Goal: Task Accomplishment & Management: Manage account settings

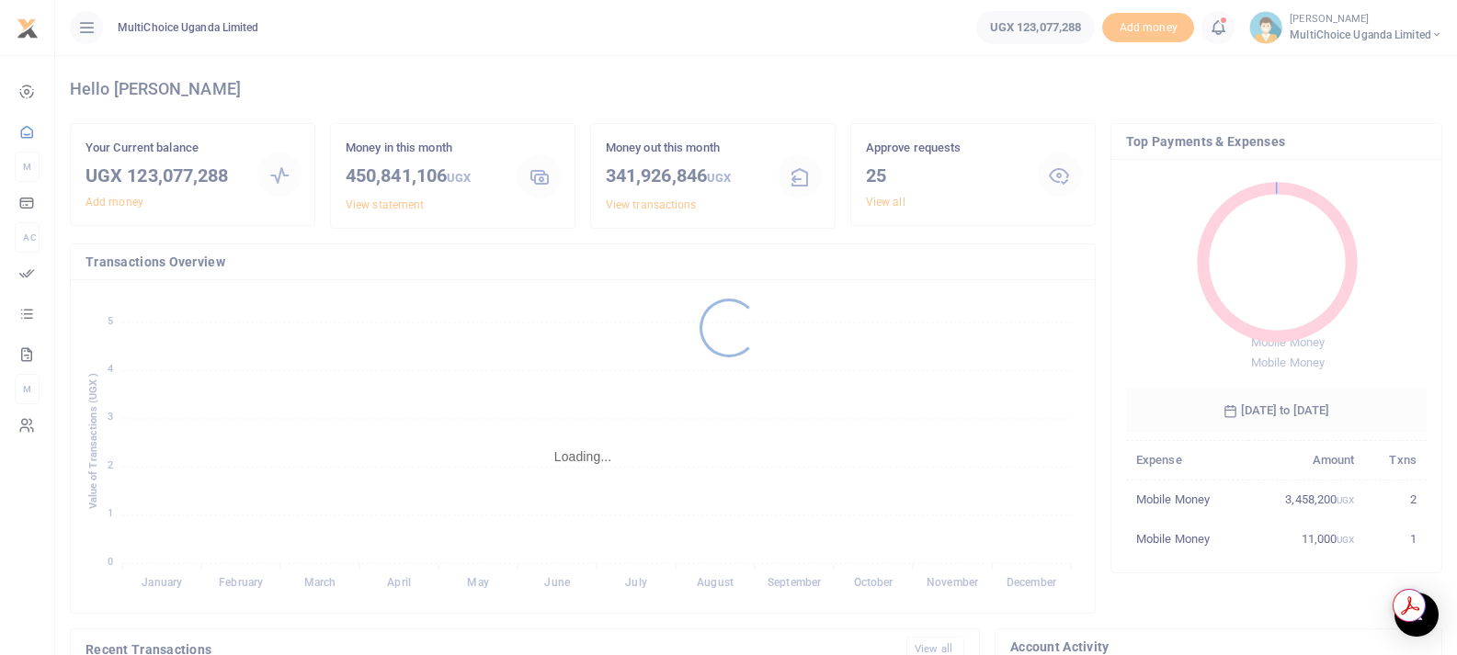
scroll to position [15, 15]
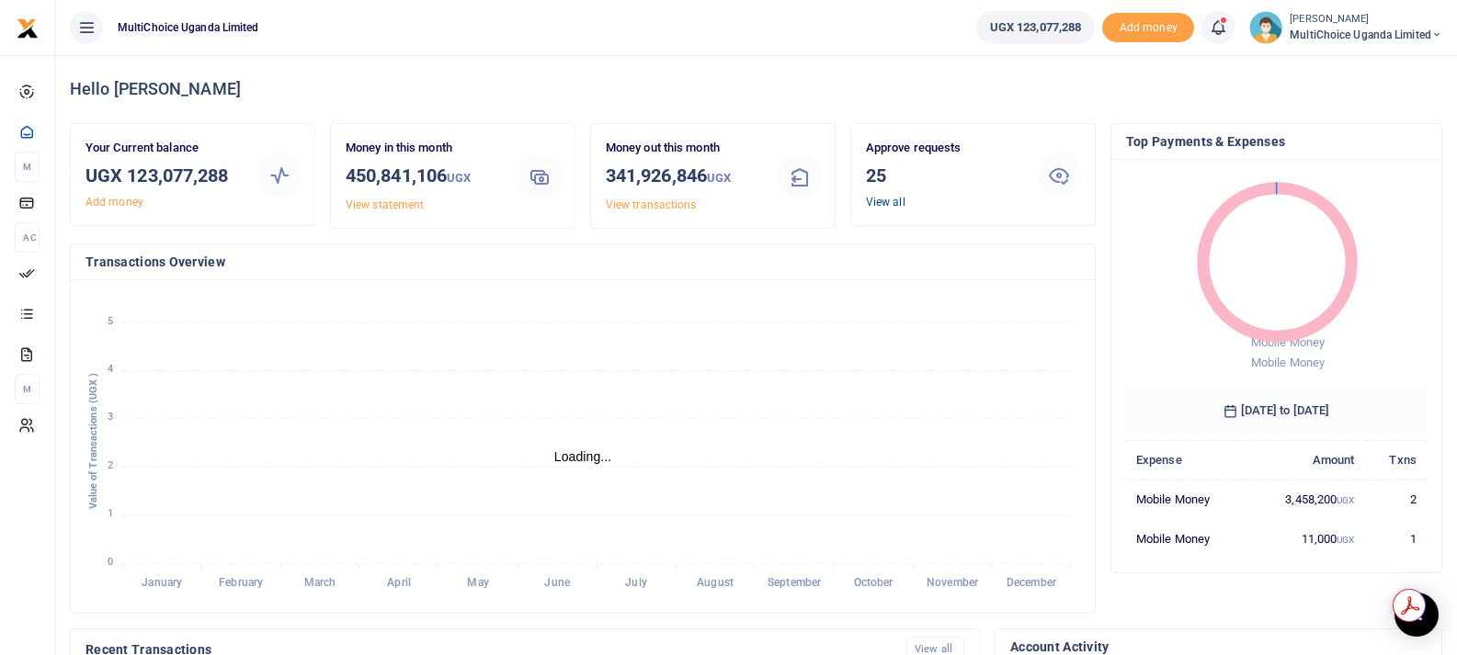
click at [884, 204] on link "View all" at bounding box center [886, 202] width 40 height 13
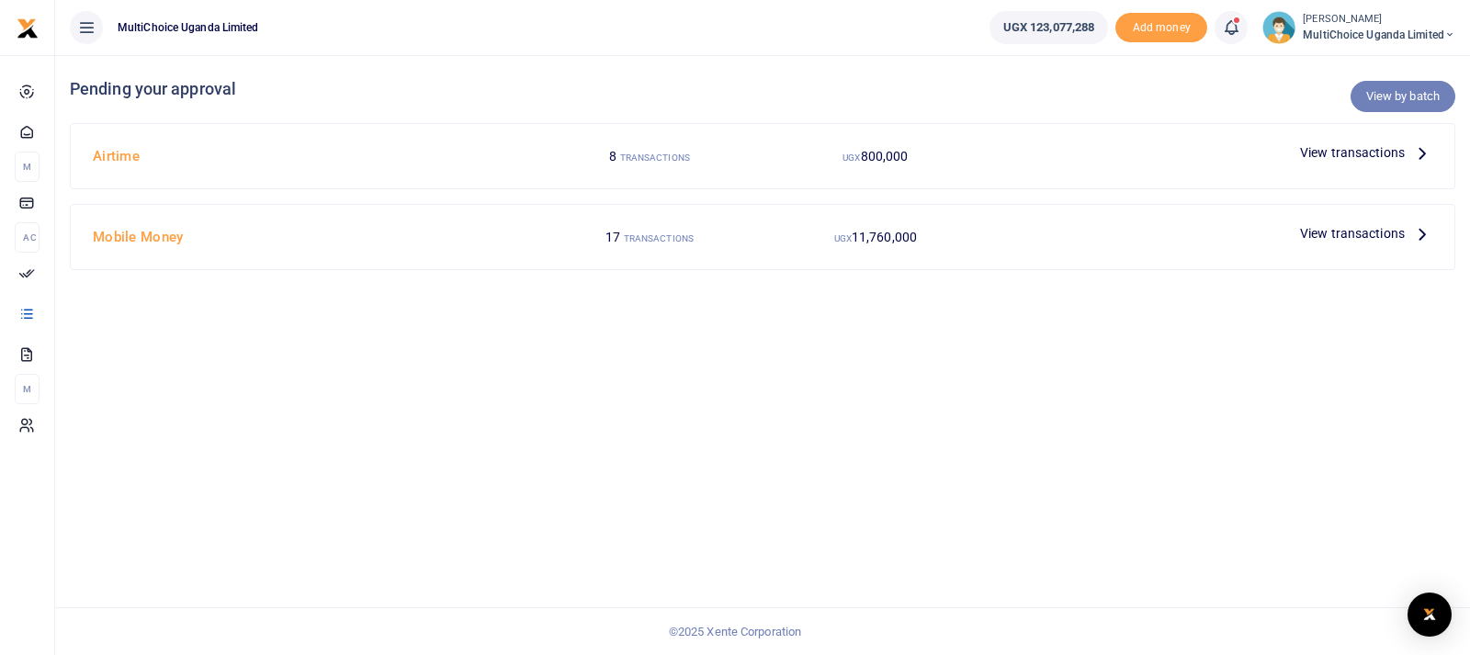
click at [1400, 99] on link "View by batch" at bounding box center [1403, 96] width 105 height 31
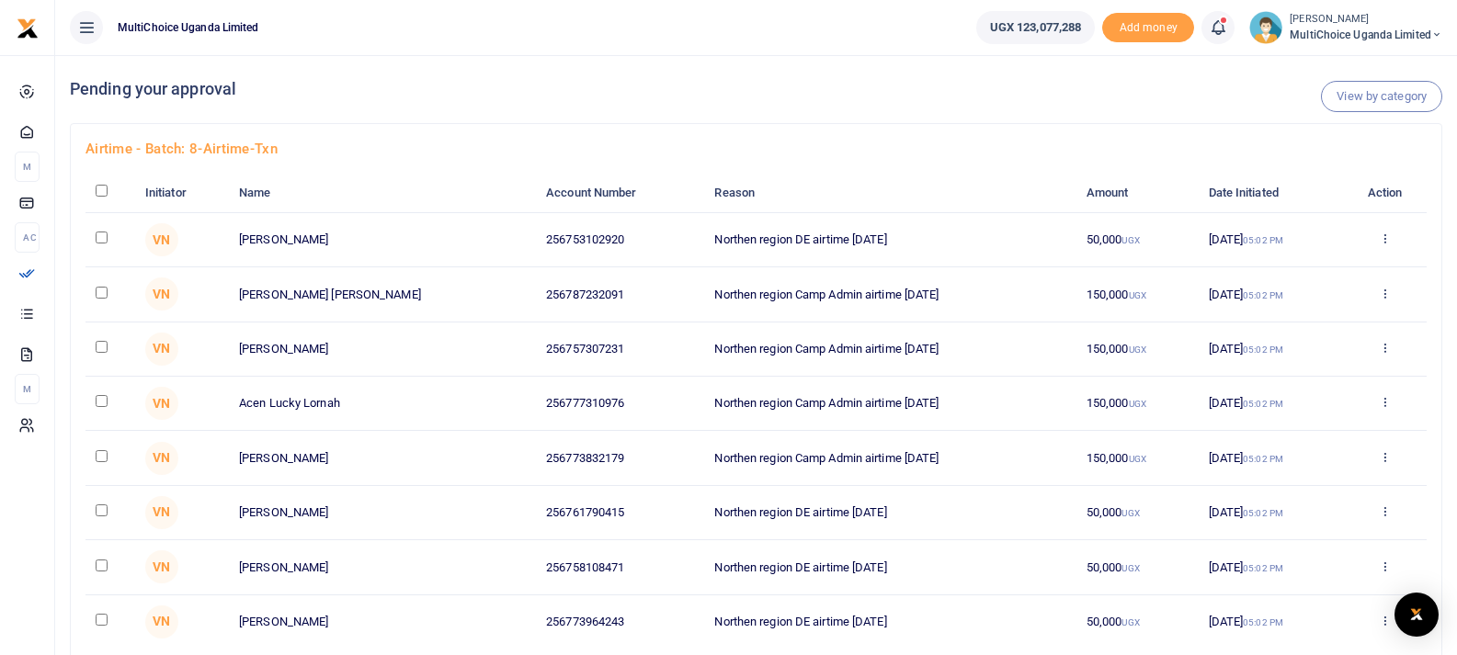
click at [99, 189] on input "checkbox" at bounding box center [102, 191] width 12 height 12
checkbox input "true"
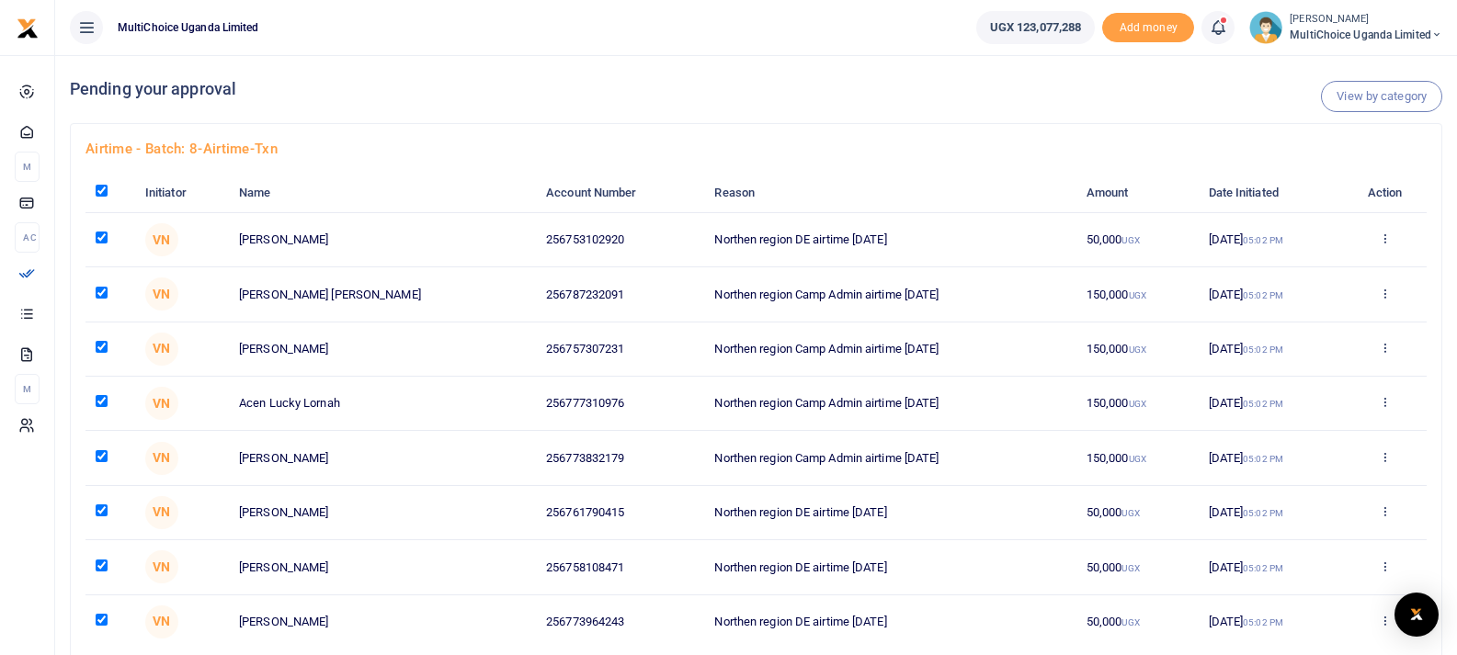
checkbox input "true"
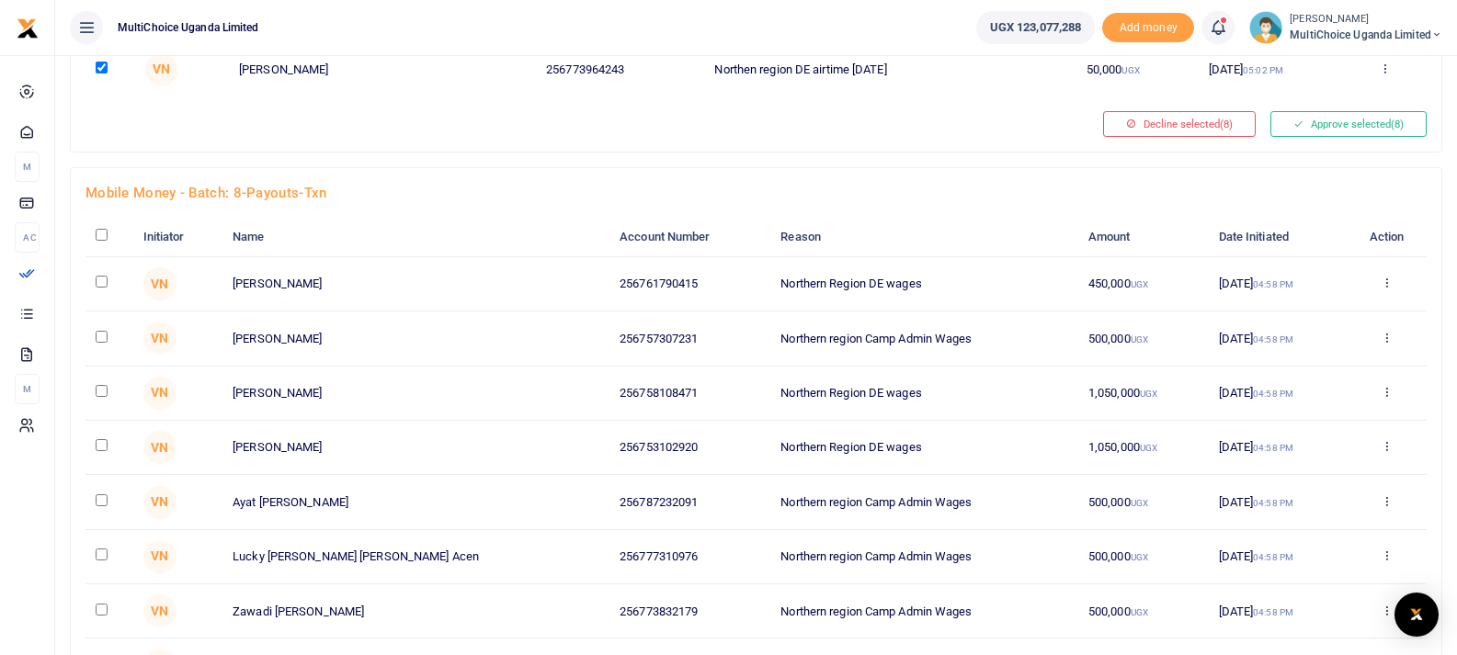
scroll to position [551, 0]
click at [1332, 128] on button "Approve selected (8)" at bounding box center [1348, 125] width 156 height 26
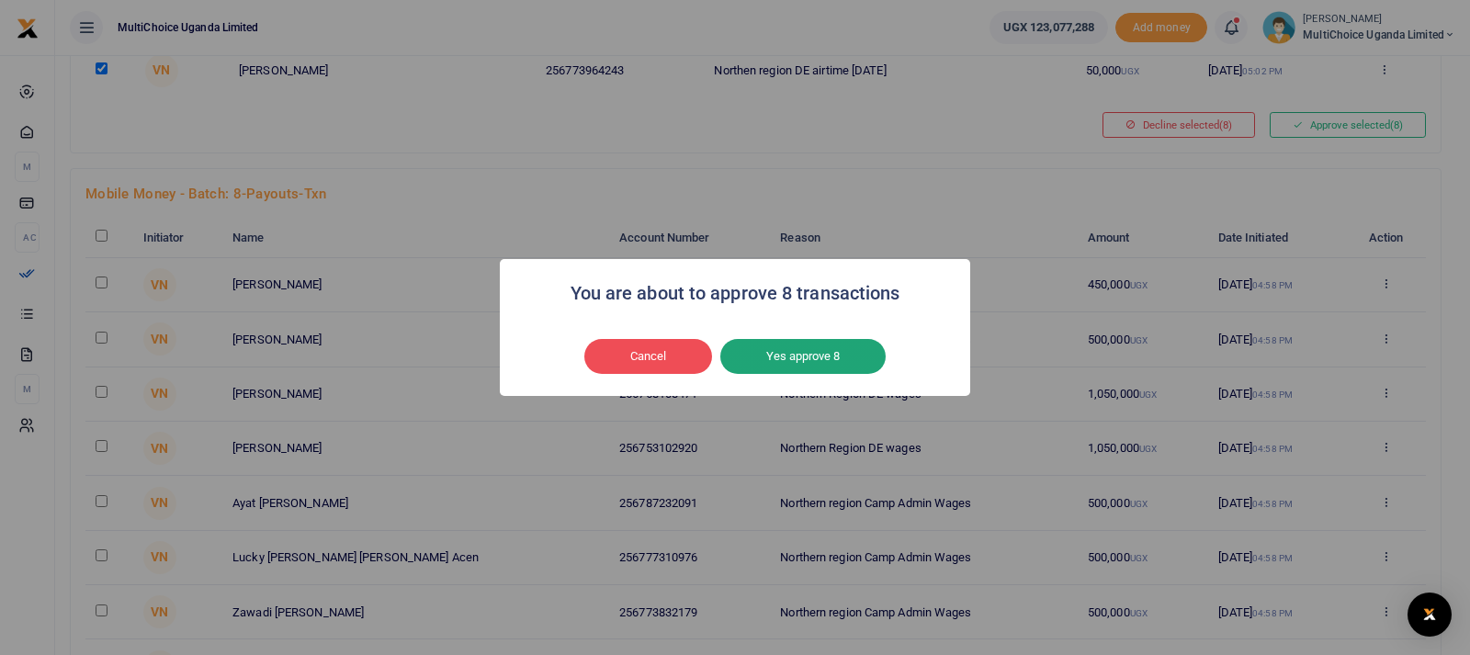
click at [794, 360] on button "Yes approve 8" at bounding box center [802, 356] width 165 height 35
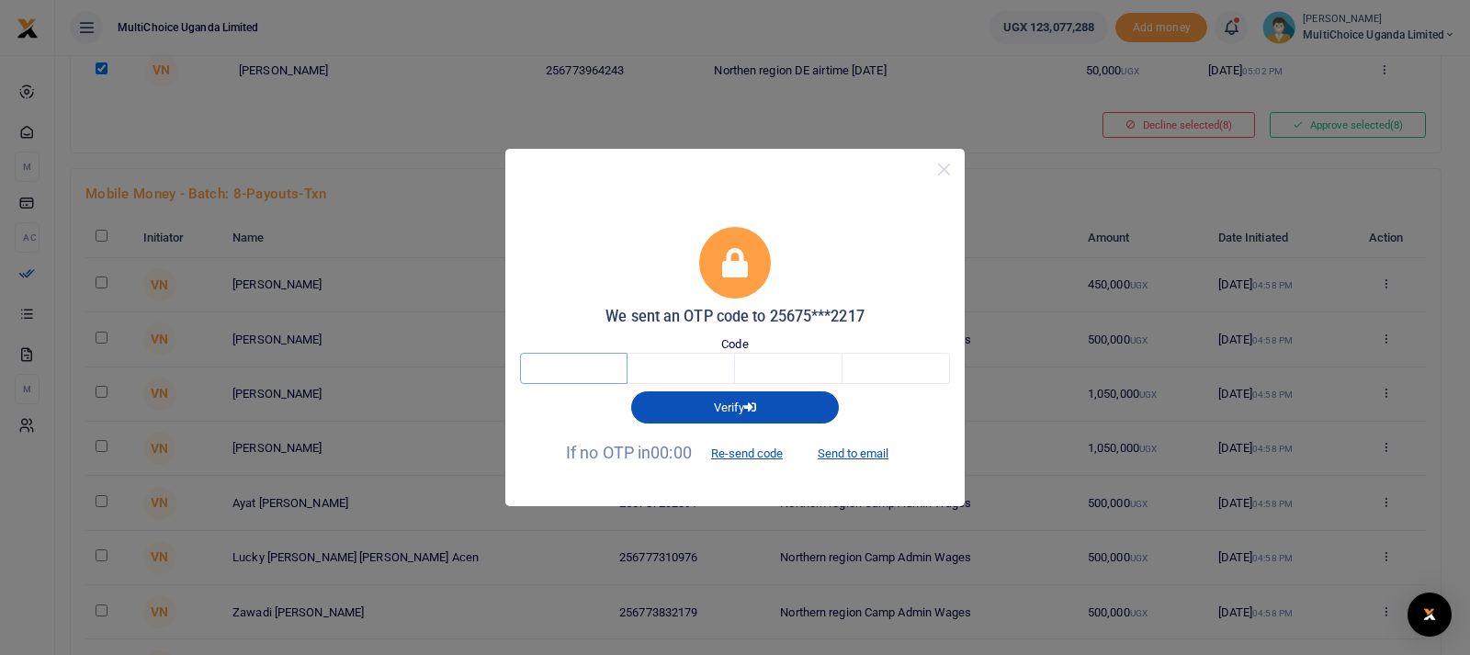
click at [586, 372] on input "text" at bounding box center [574, 368] width 108 height 31
type input "2"
type input "6"
type input "2"
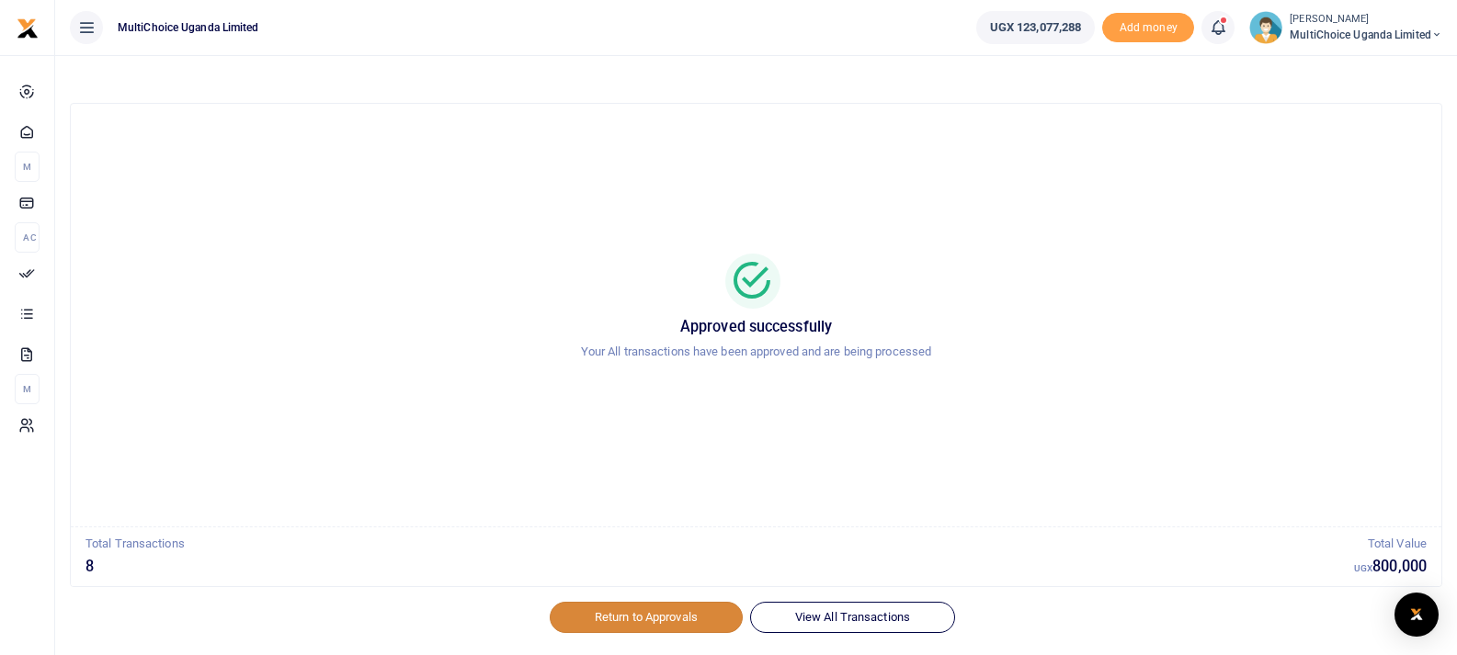
click at [630, 619] on link "Return to Approvals" at bounding box center [646, 617] width 193 height 31
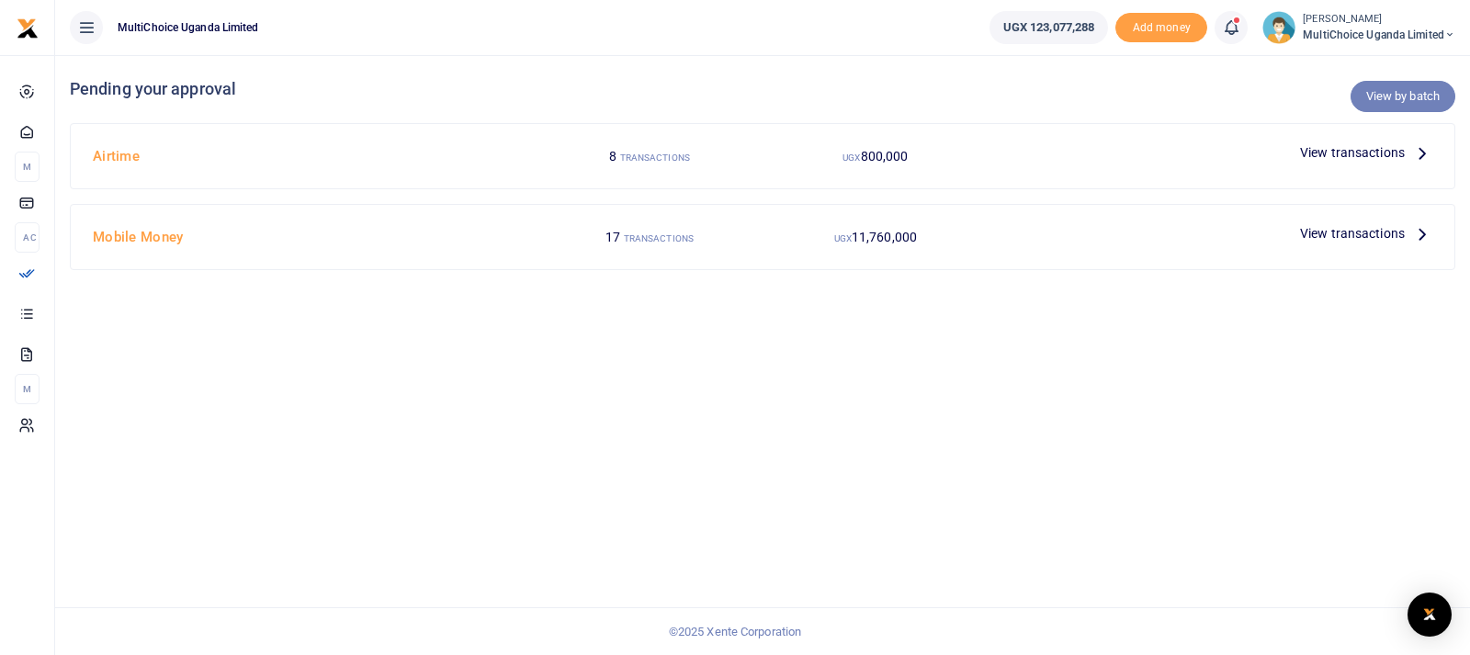
click at [1390, 96] on link "View by batch" at bounding box center [1403, 96] width 105 height 31
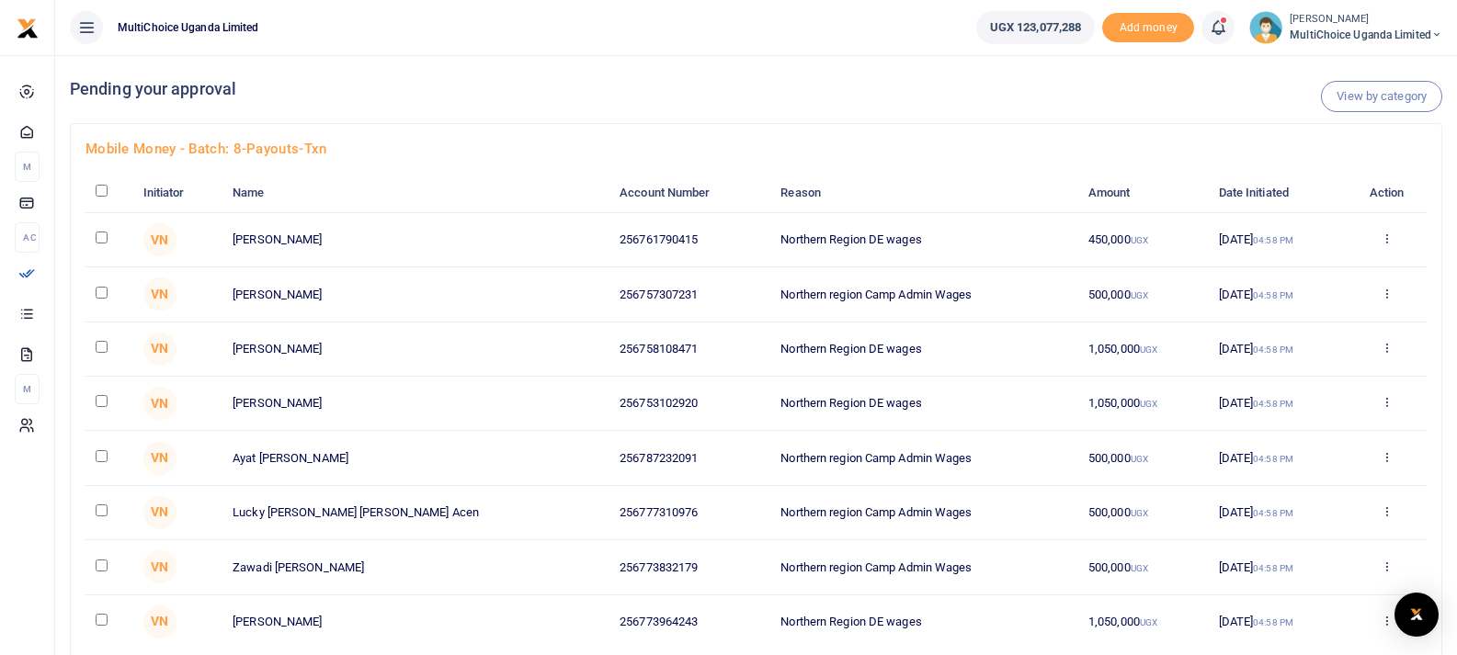
click at [103, 192] on input "checkbox" at bounding box center [102, 191] width 12 height 12
checkbox input "true"
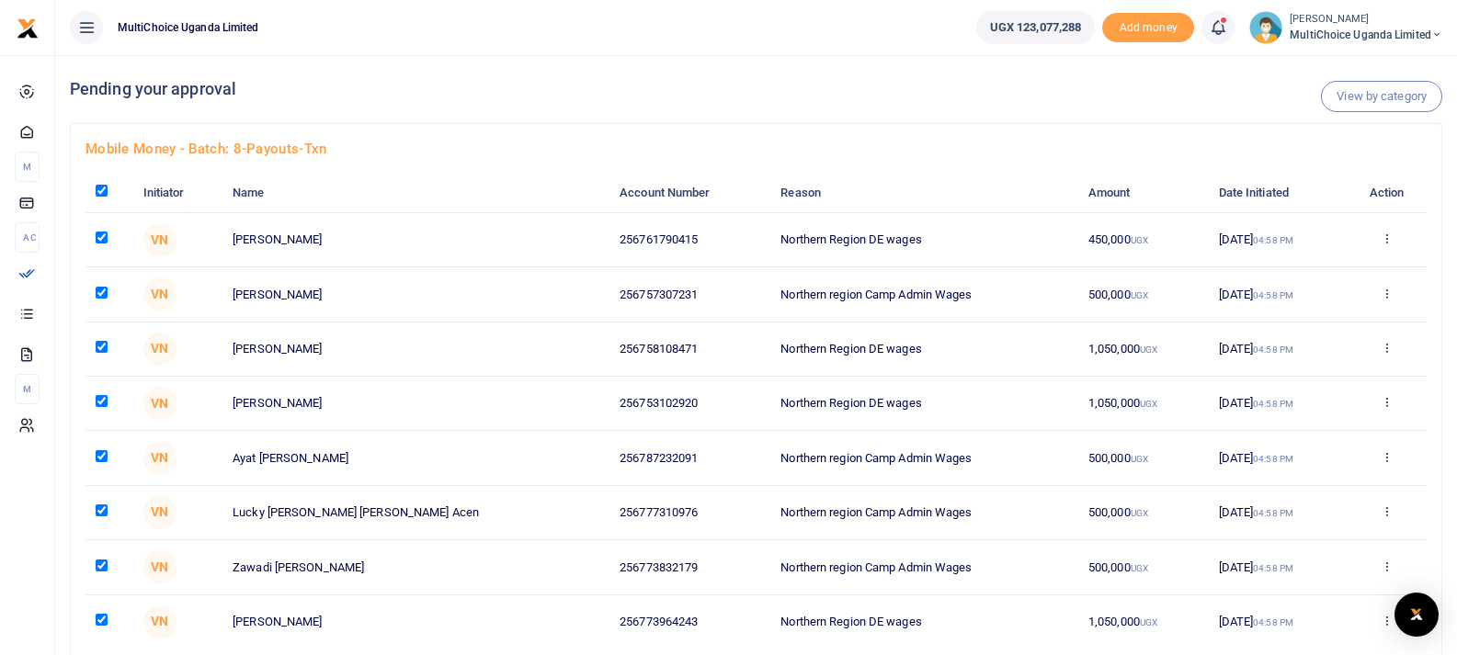
checkbox input "true"
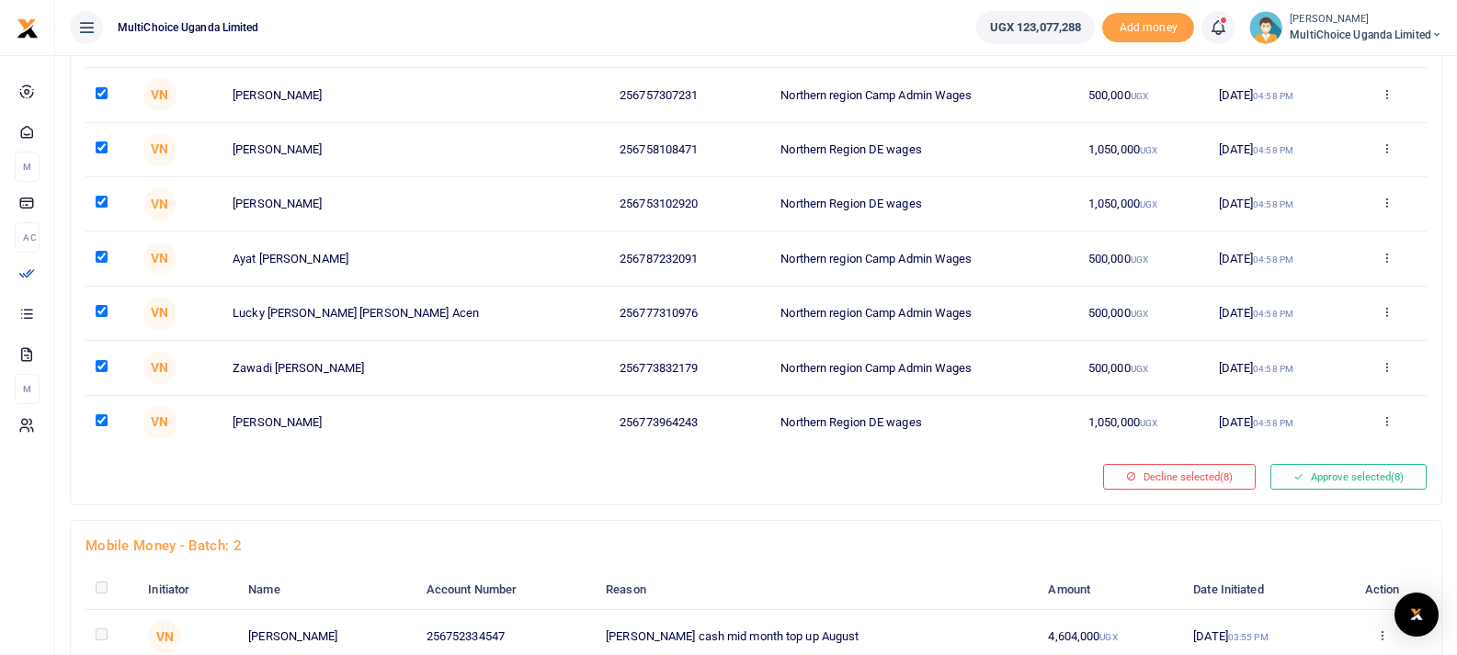
scroll to position [246, 0]
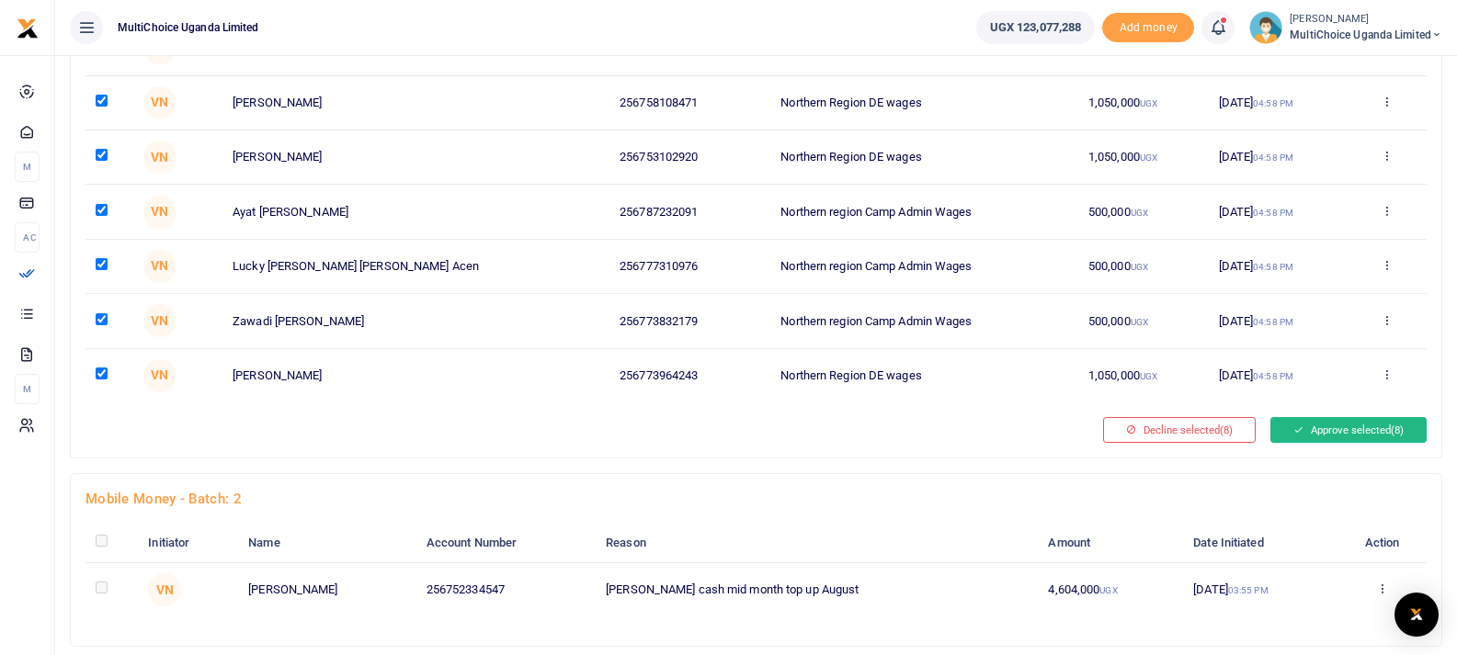
click at [1356, 433] on button "Approve selected (8)" at bounding box center [1348, 430] width 156 height 26
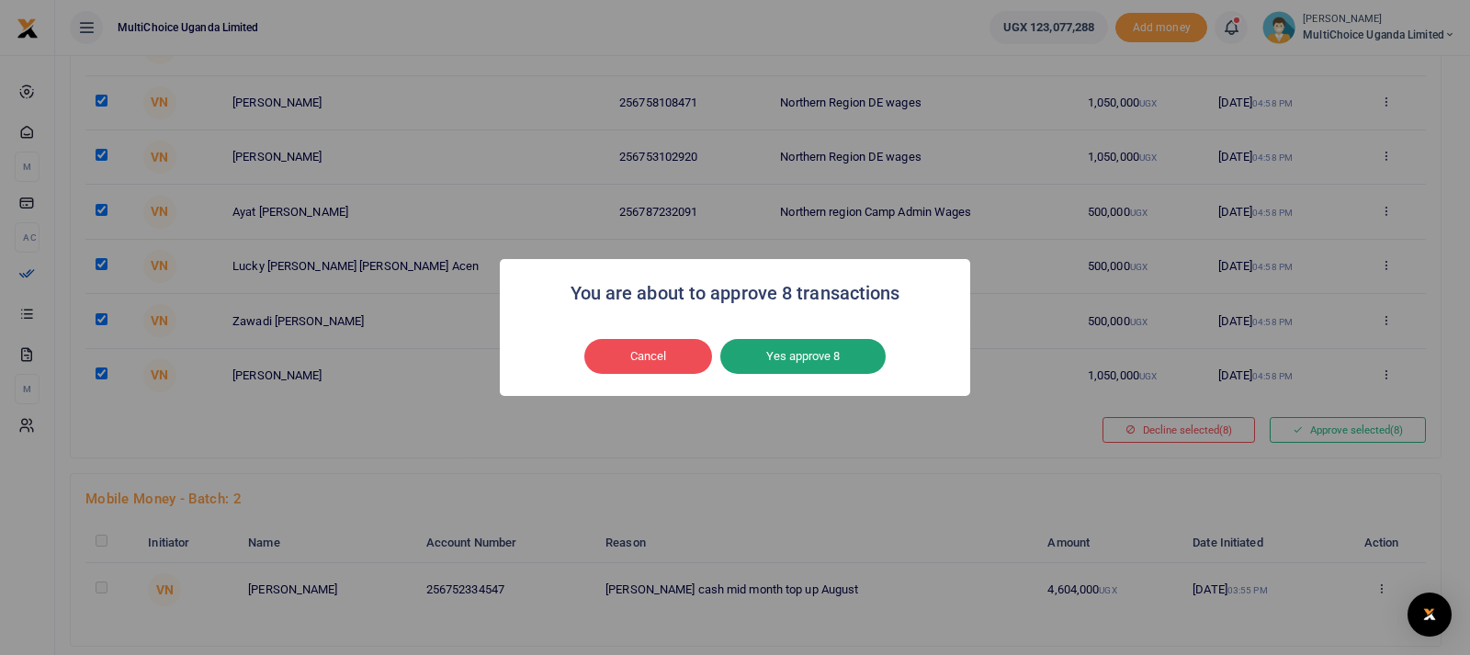
click at [796, 358] on button "Yes approve 8" at bounding box center [802, 356] width 165 height 35
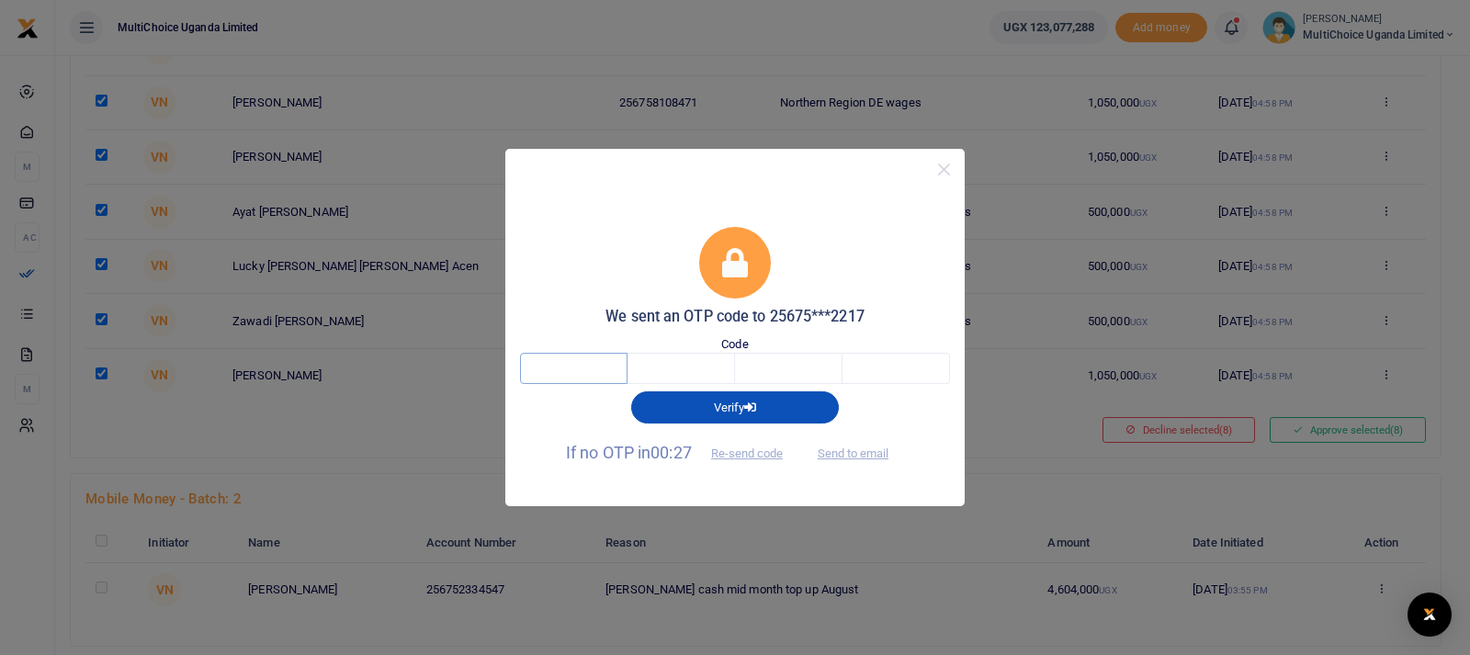
click at [595, 368] on input "text" at bounding box center [574, 368] width 108 height 31
type input "9"
type input "8"
type input "2"
type input "5"
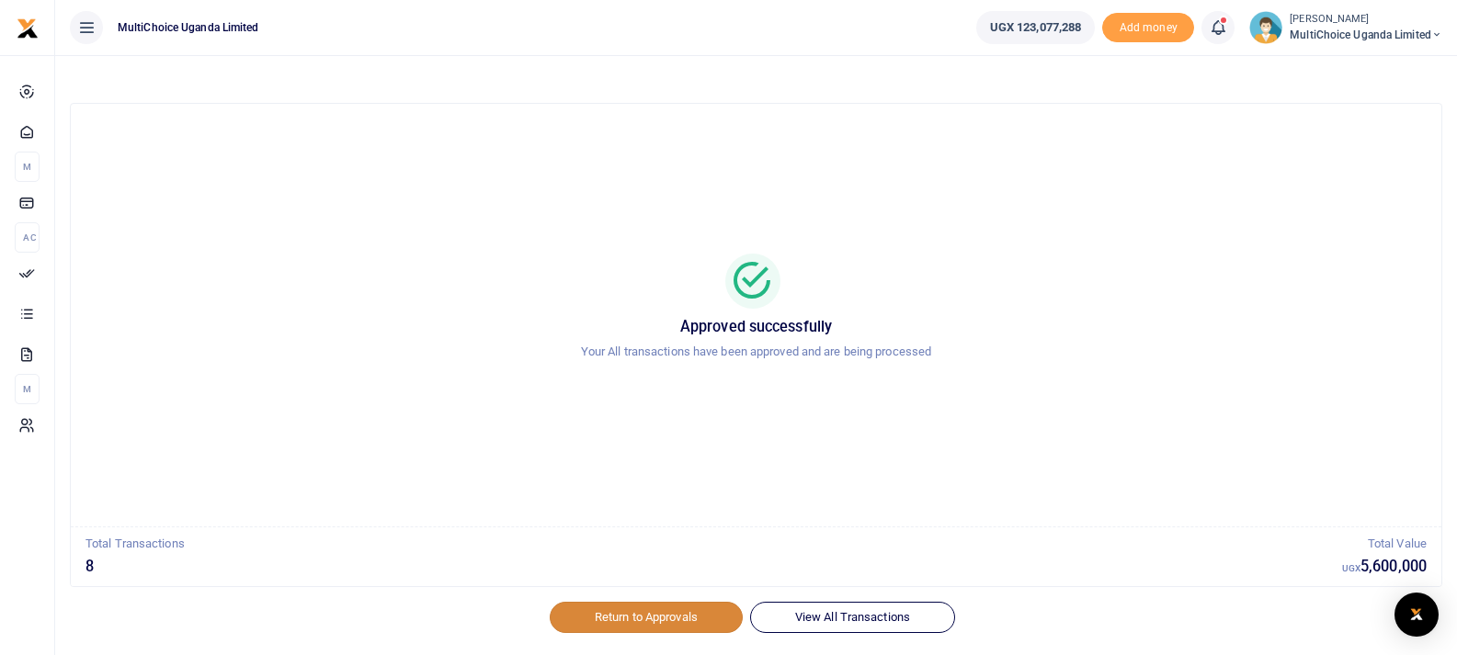
click at [676, 619] on link "Return to Approvals" at bounding box center [646, 617] width 193 height 31
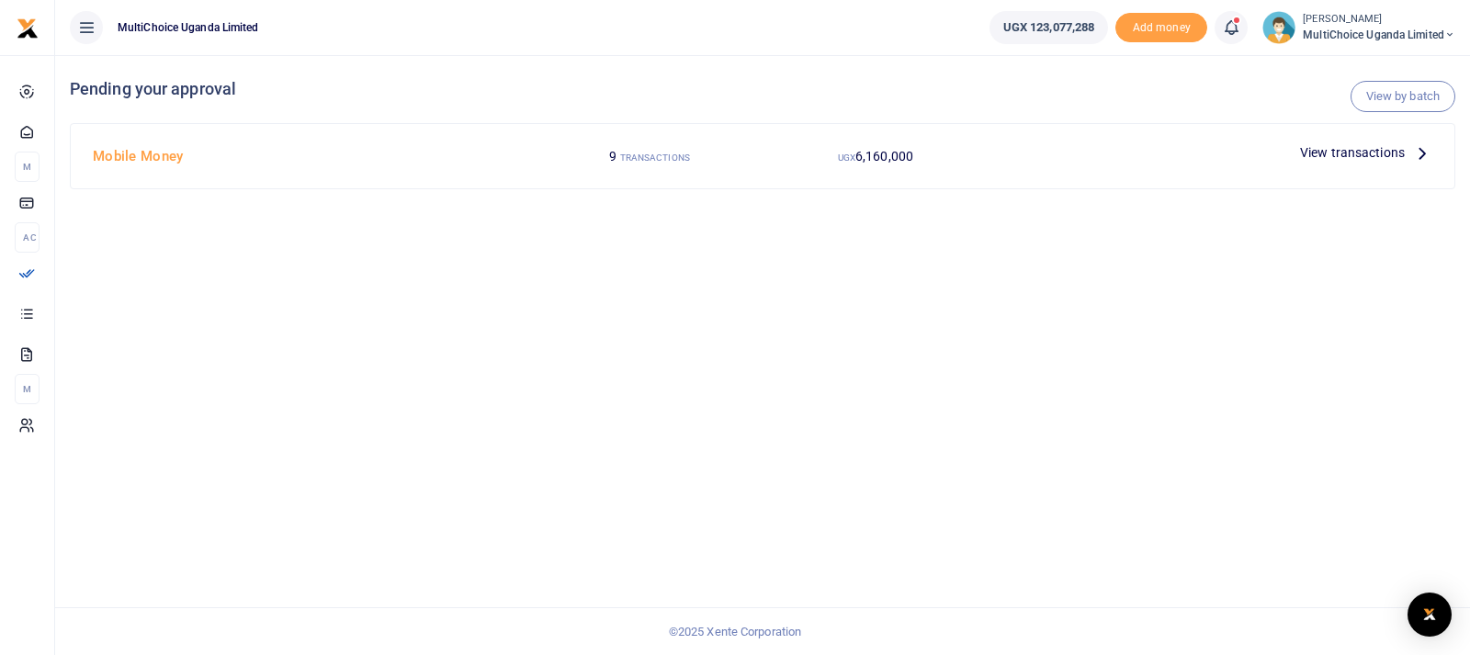
click at [1393, 100] on link "View by batch" at bounding box center [1403, 96] width 105 height 31
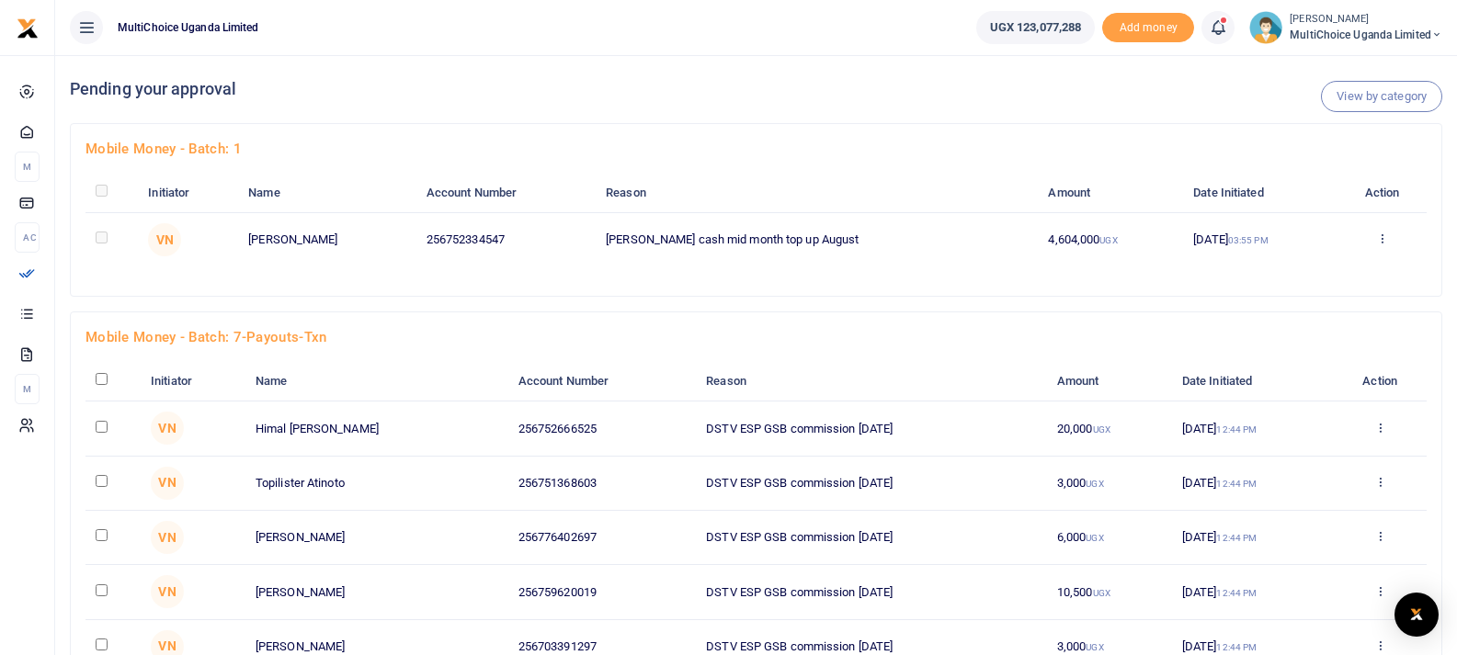
click at [1376, 238] on icon at bounding box center [1382, 238] width 12 height 13
click at [1282, 272] on link "Approve" at bounding box center [1312, 269] width 145 height 26
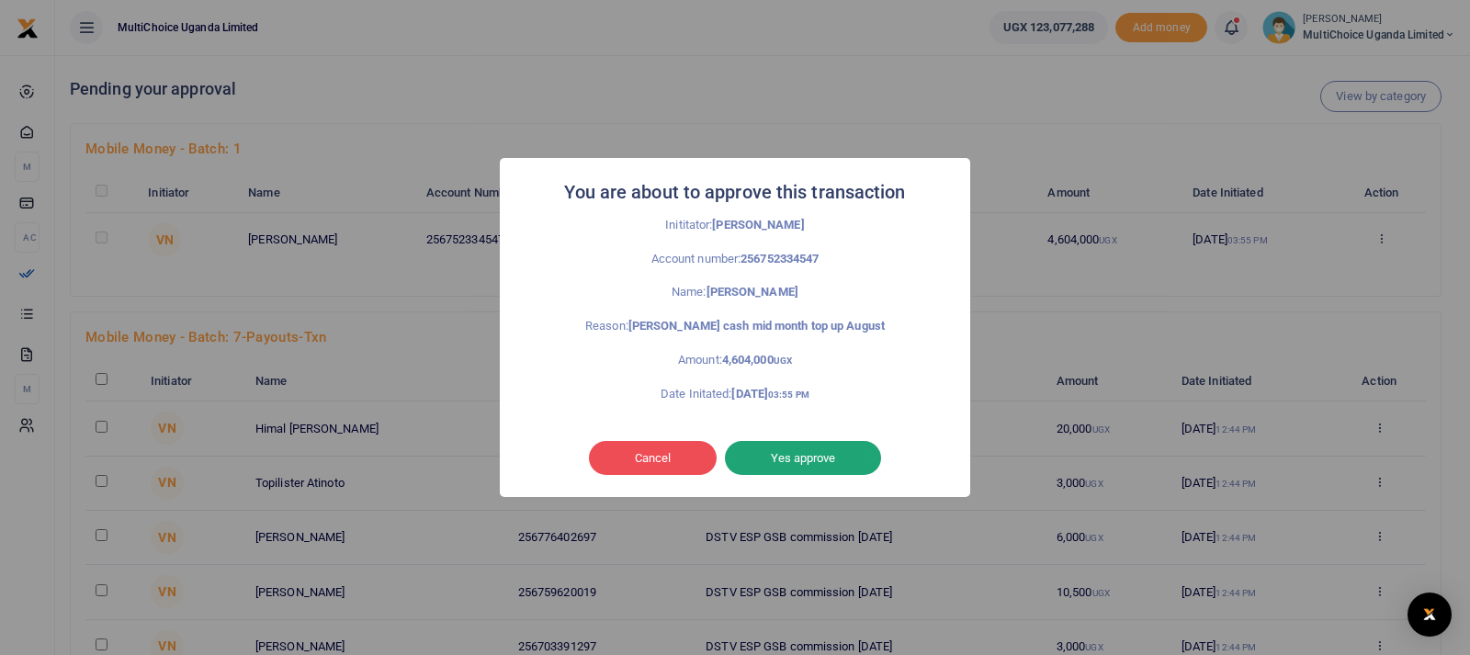
click at [791, 458] on button "Yes approve" at bounding box center [803, 458] width 156 height 35
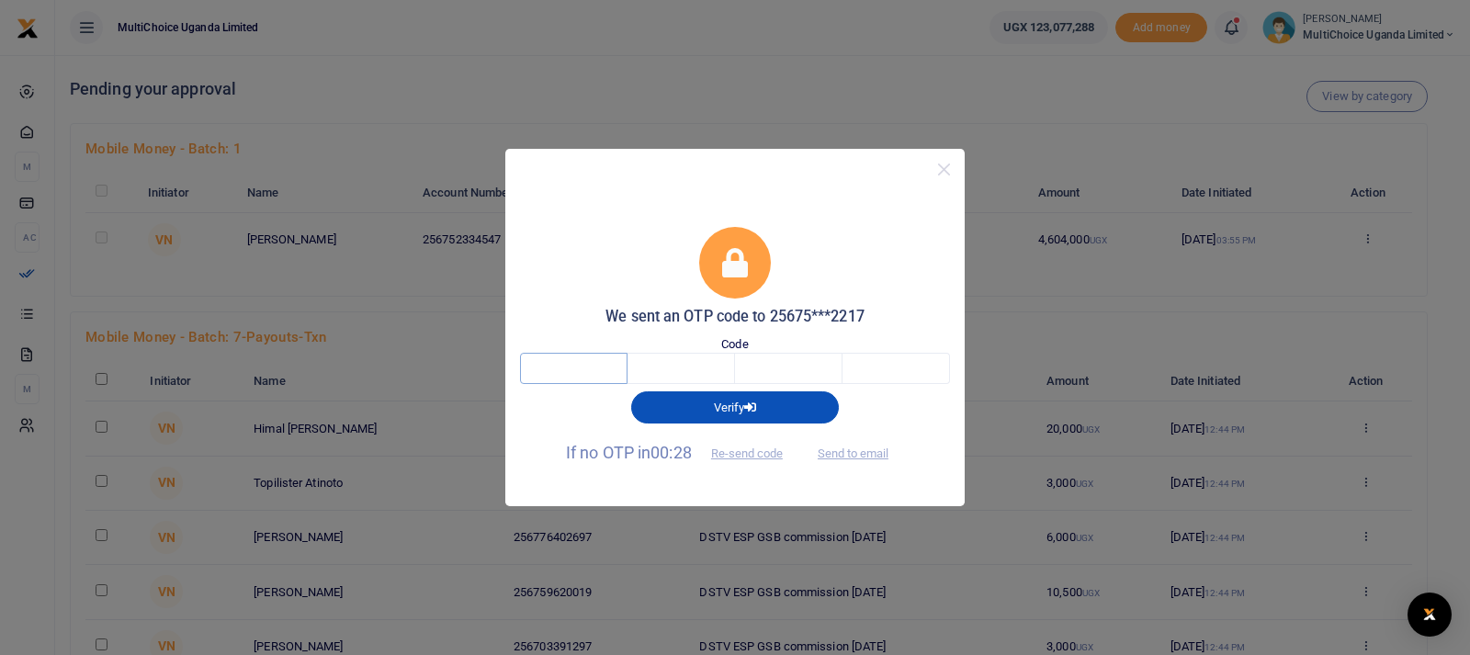
click at [602, 367] on input "text" at bounding box center [574, 368] width 108 height 31
type input "3"
type input "1"
type input "2"
type input "6"
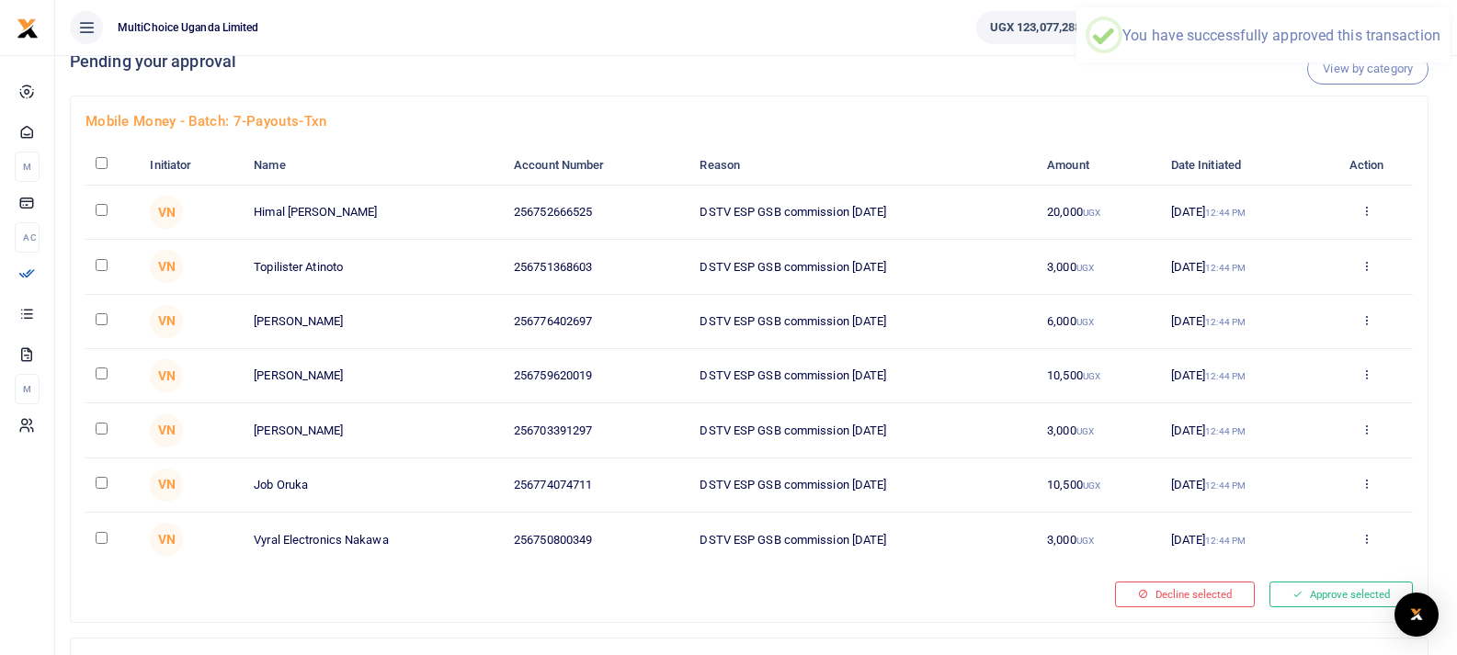
scroll to position [23, 0]
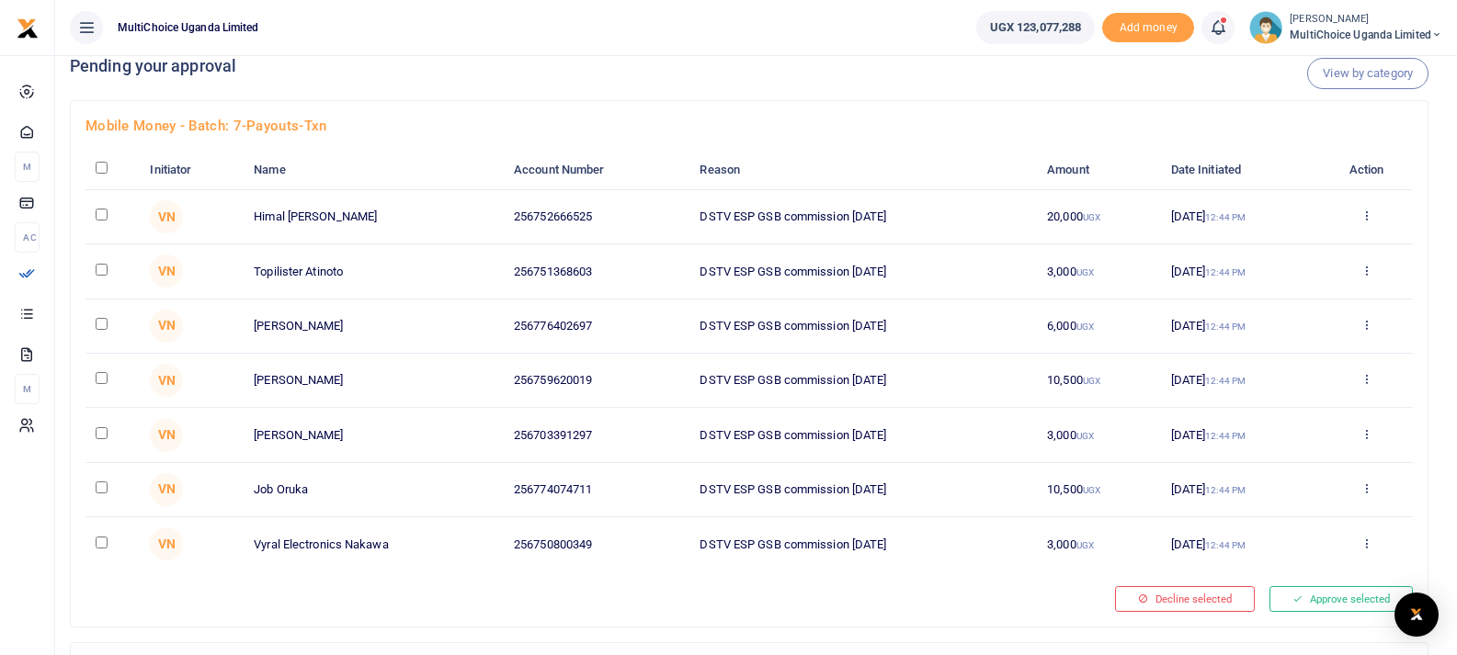
click at [98, 167] on input "checkbox" at bounding box center [102, 168] width 12 height 12
checkbox input "true"
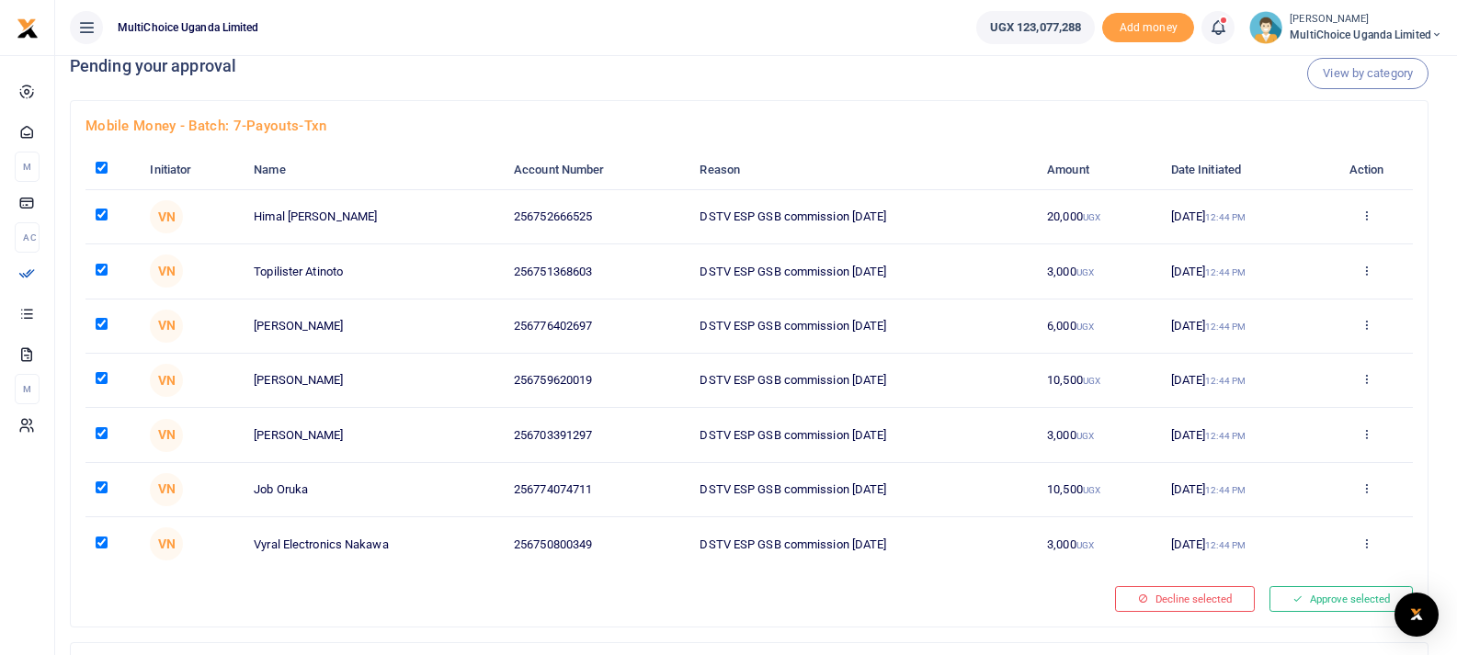
checkbox input "true"
click at [1300, 595] on button "Approve selected (7)" at bounding box center [1334, 599] width 156 height 26
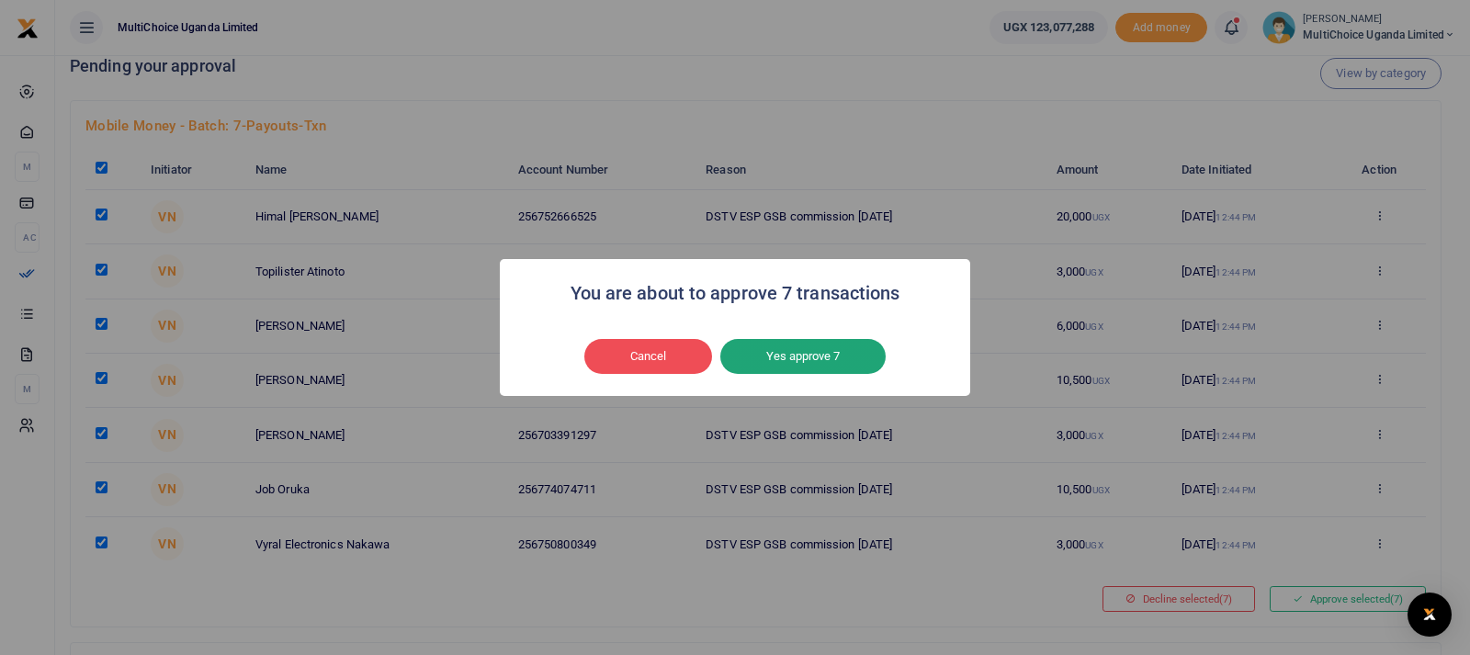
click at [819, 358] on button "Yes approve 7" at bounding box center [802, 356] width 165 height 35
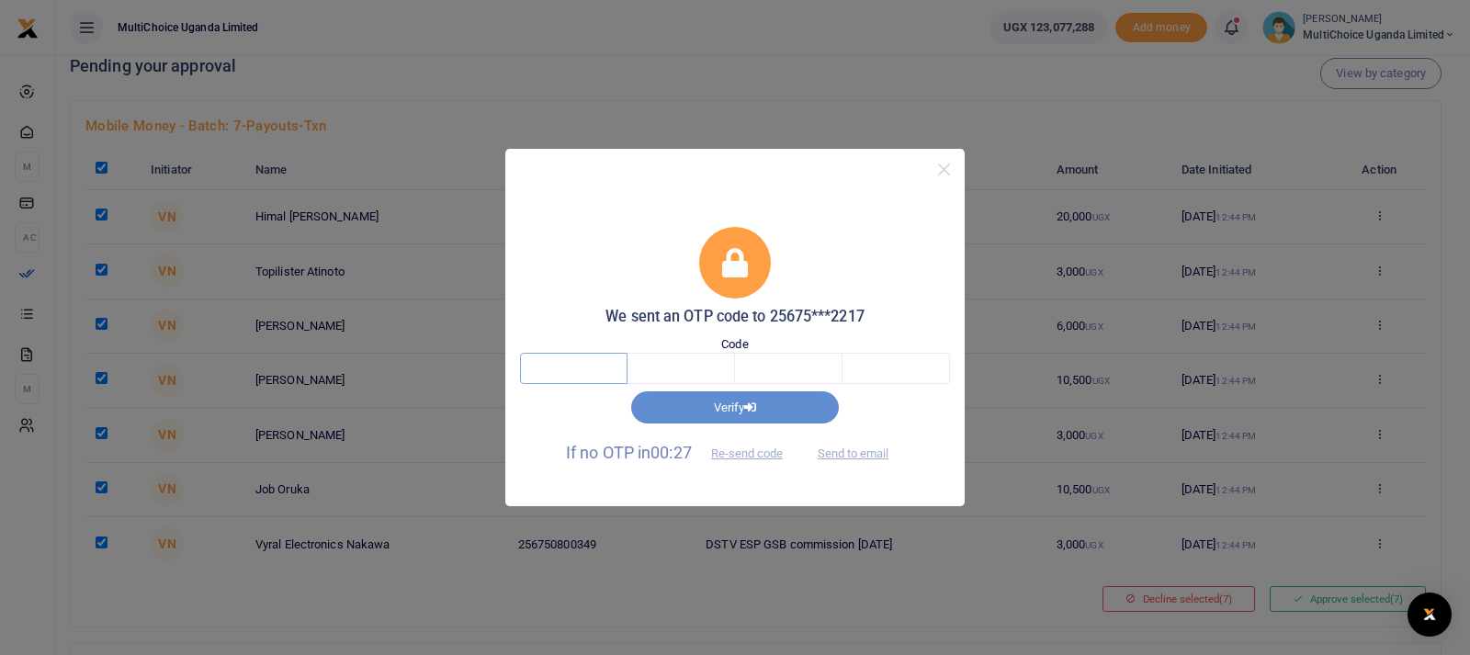
click at [596, 368] on input "text" at bounding box center [574, 368] width 108 height 31
type input "3"
type input "1"
type input "6"
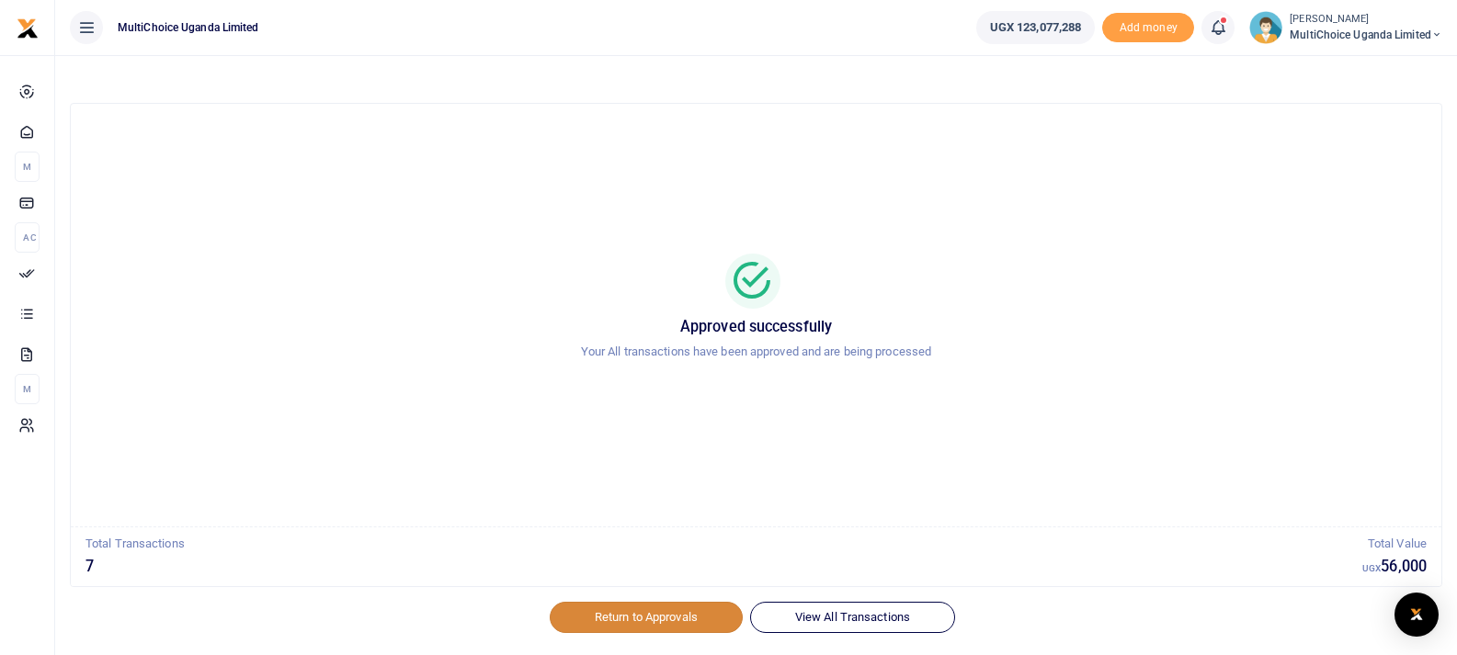
click at [635, 617] on link "Return to Approvals" at bounding box center [646, 617] width 193 height 31
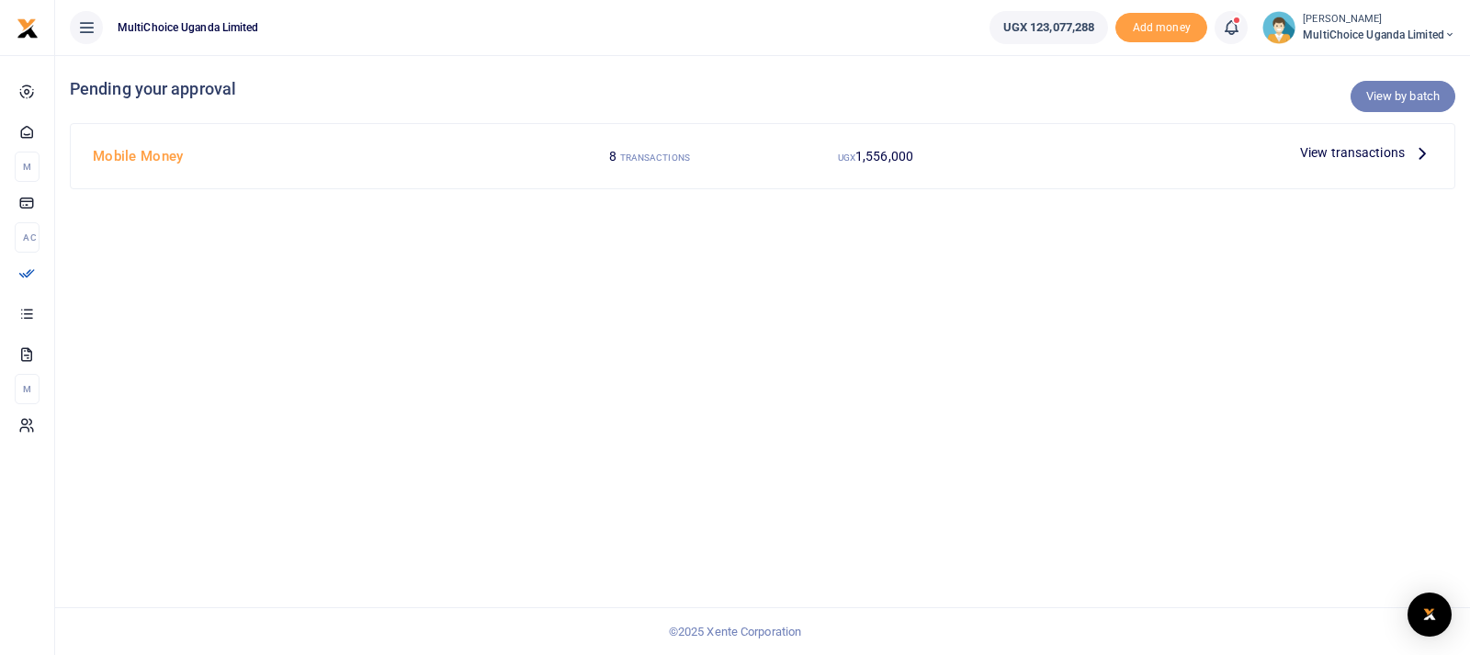
click at [1404, 96] on link "View by batch" at bounding box center [1403, 96] width 105 height 31
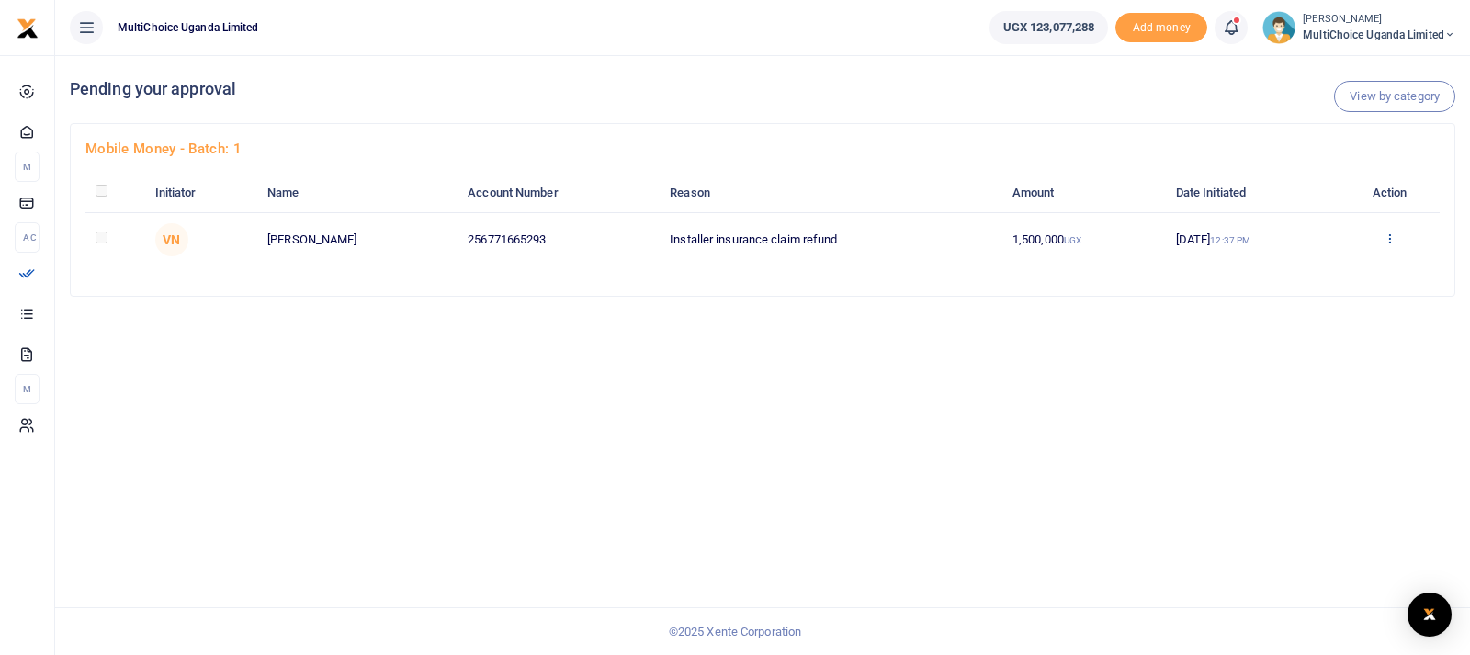
click at [1392, 239] on icon at bounding box center [1390, 238] width 12 height 13
click at [1326, 266] on link "Approve" at bounding box center [1323, 269] width 145 height 26
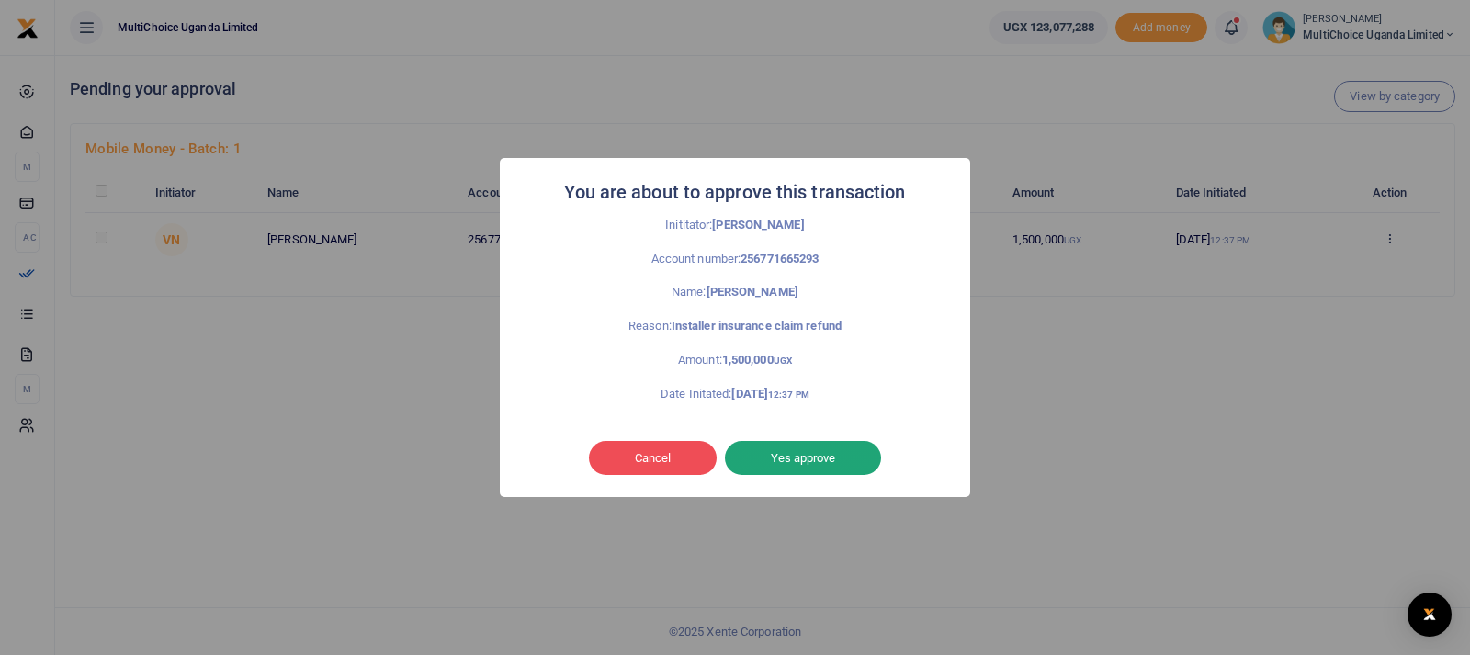
click at [801, 464] on button "Yes approve" at bounding box center [803, 458] width 156 height 35
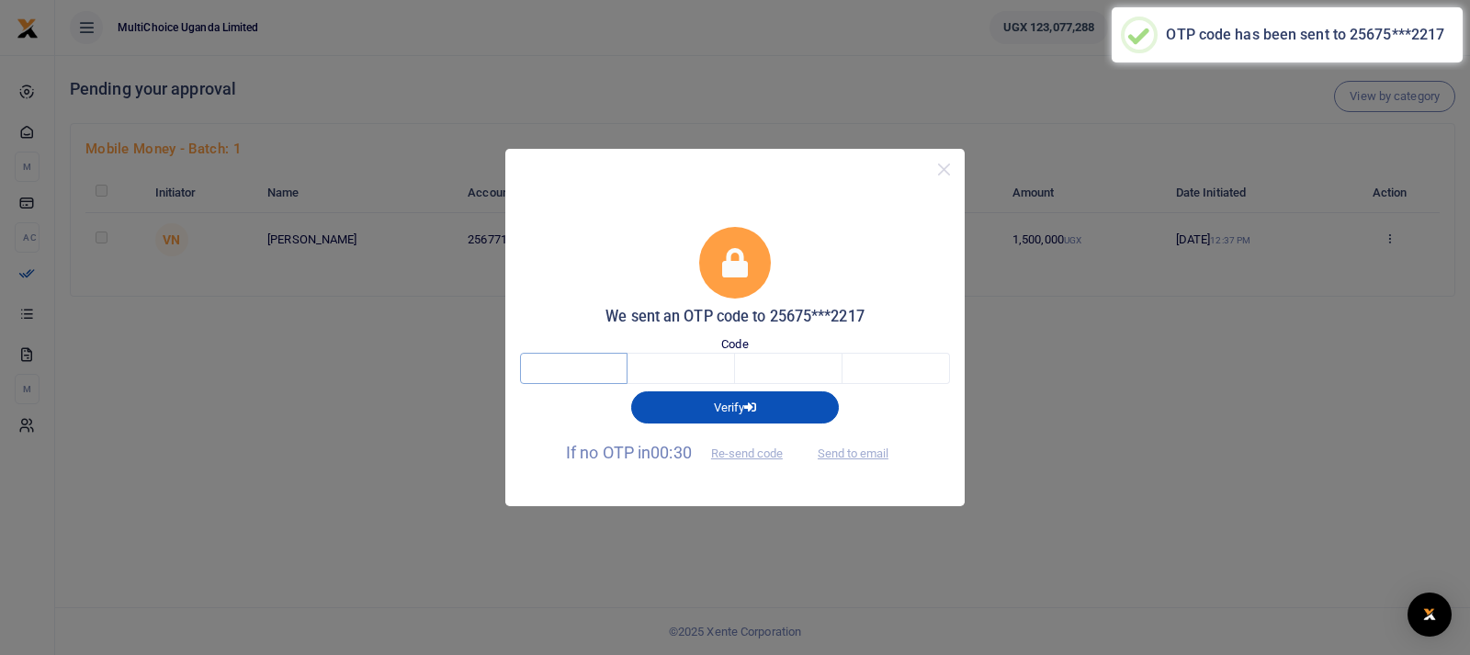
click at [595, 371] on input "text" at bounding box center [574, 368] width 108 height 31
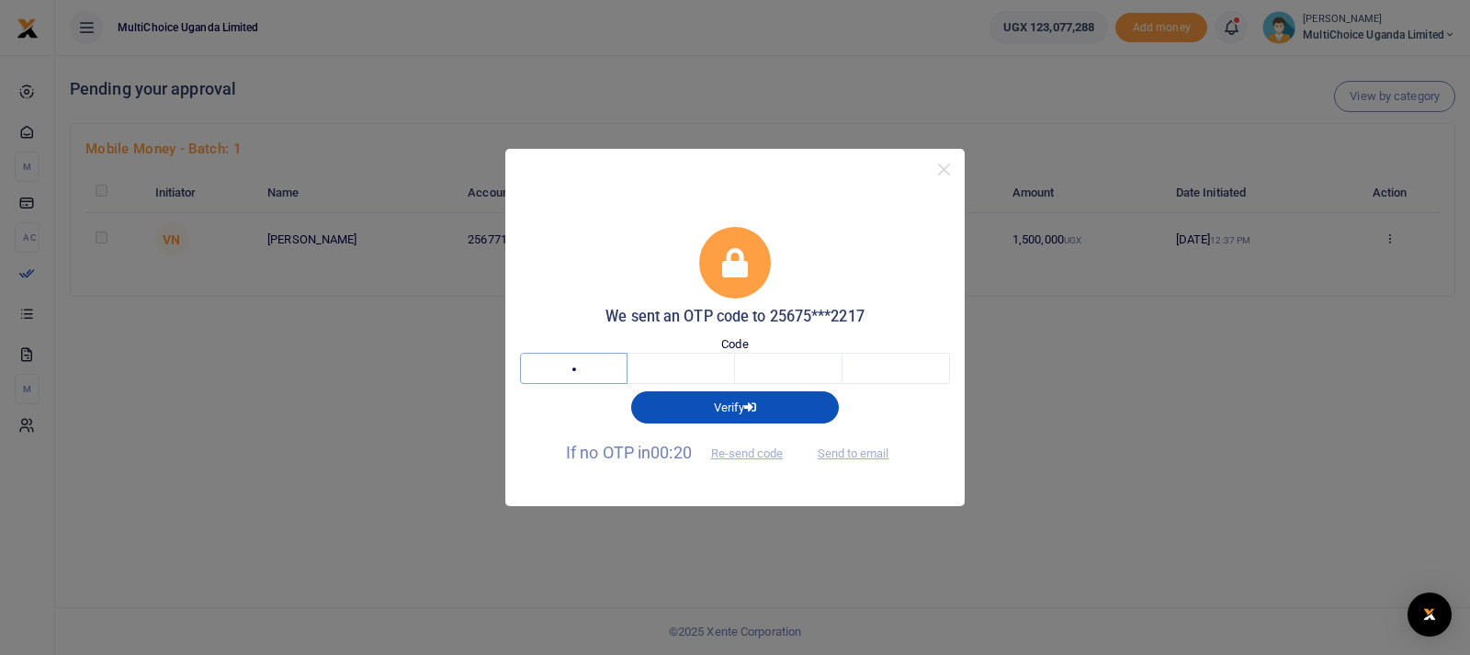
type input "9"
type input "3"
type input "2"
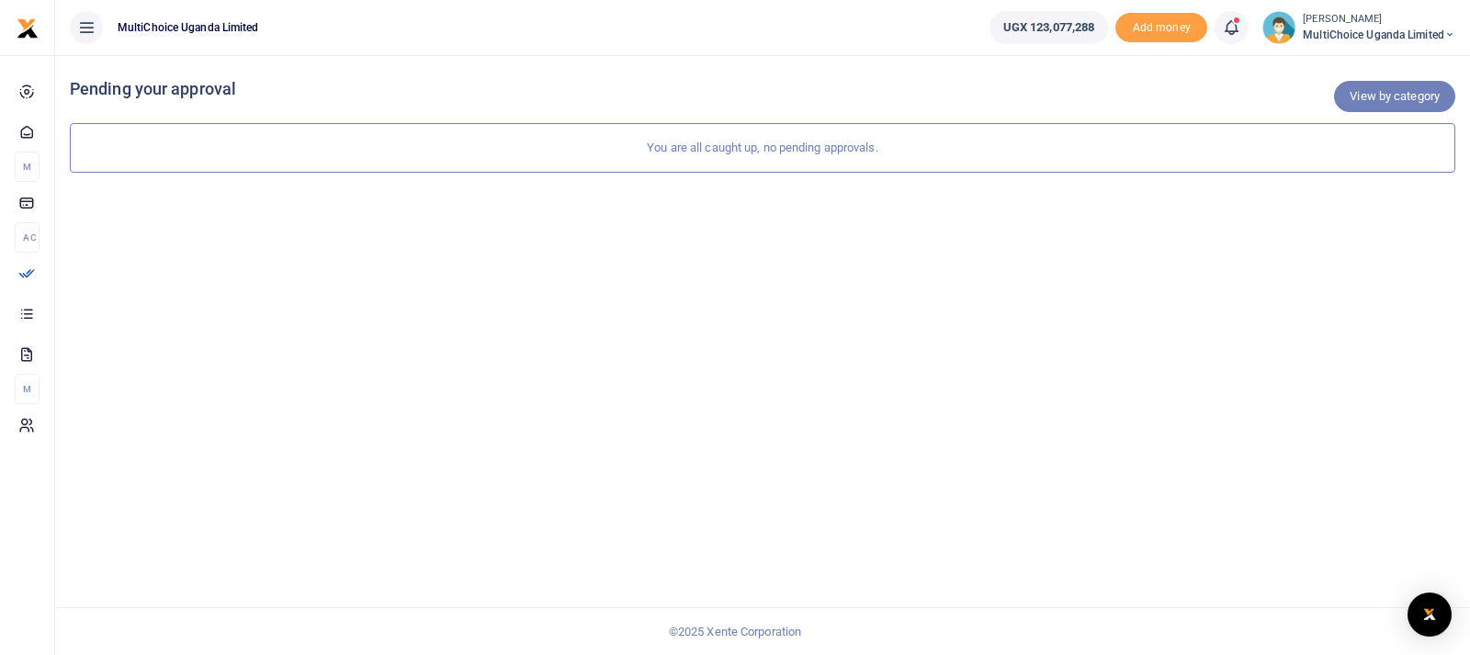
click at [1408, 98] on link "View by category" at bounding box center [1394, 96] width 121 height 31
click at [1235, 26] on icon at bounding box center [1231, 27] width 18 height 20
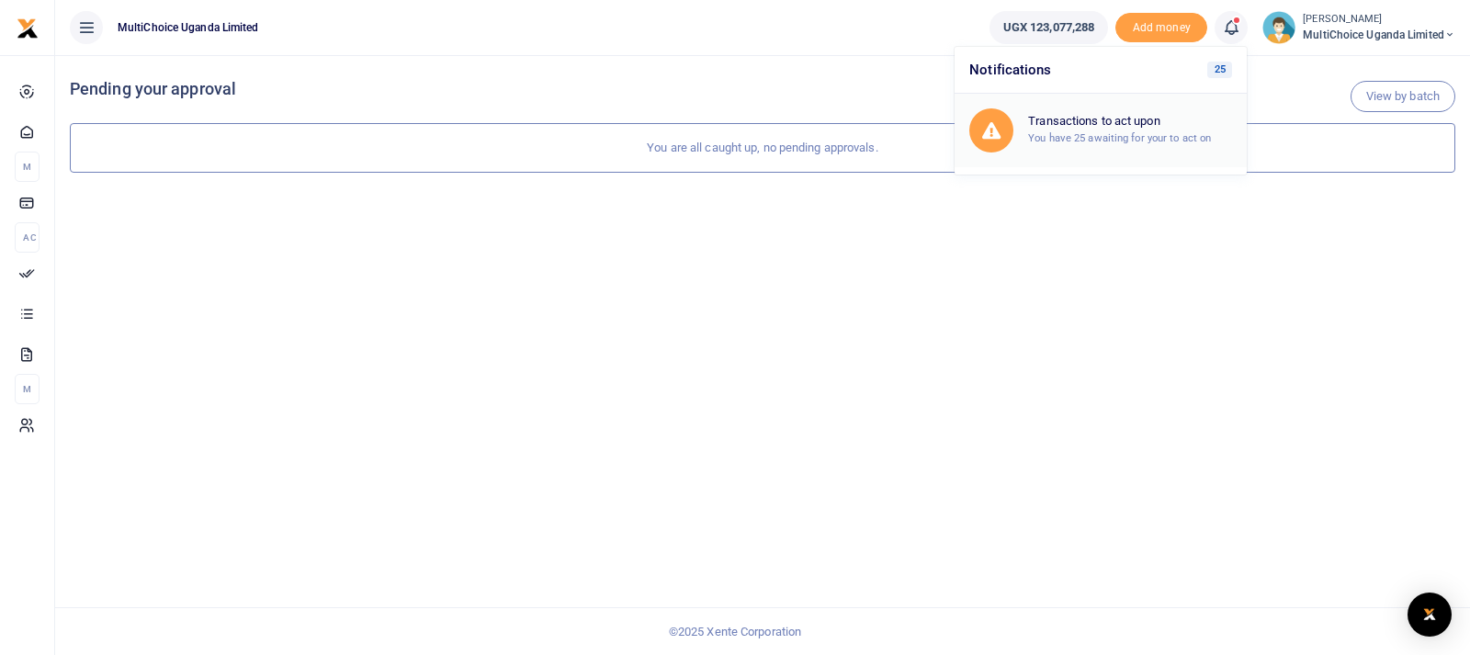
click at [1126, 134] on small "You have 25 awaiting for your to act on" at bounding box center [1119, 137] width 183 height 13
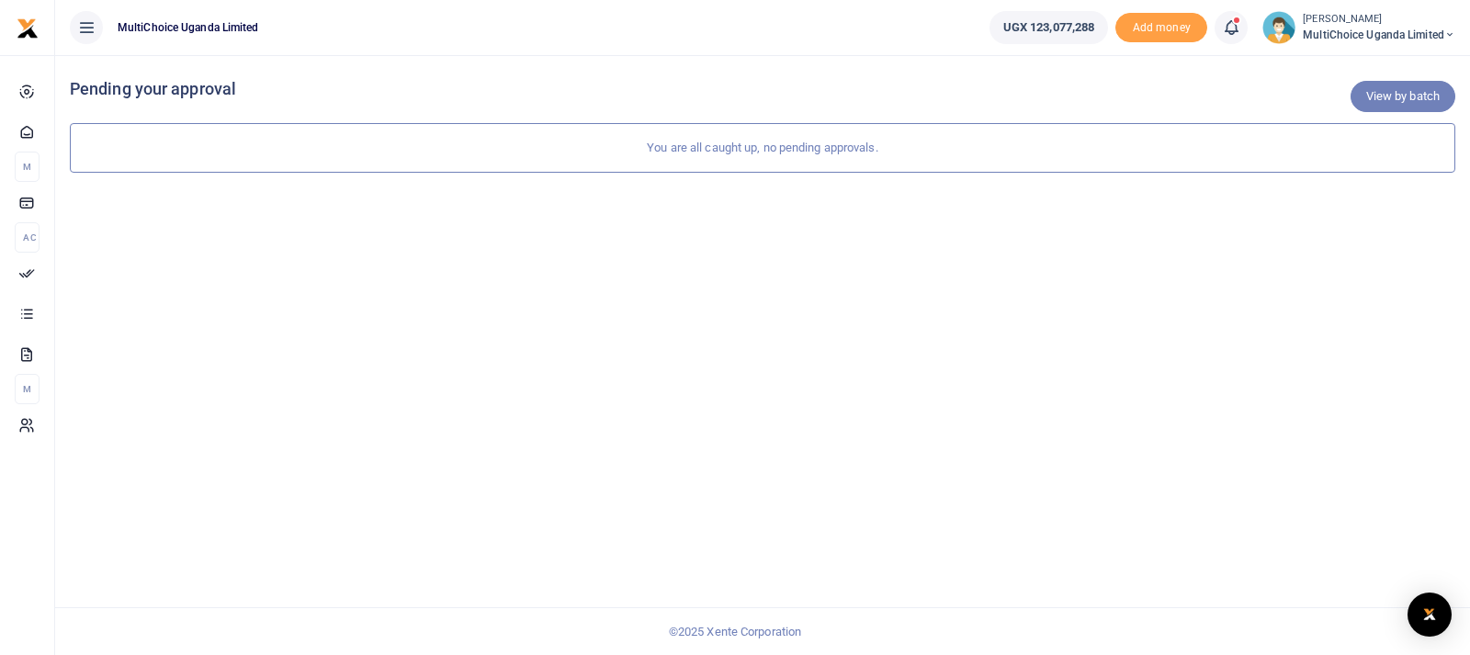
click at [1381, 93] on link "View by batch" at bounding box center [1403, 96] width 105 height 31
click at [1370, 32] on span "MultiChoice Uganda Limited" at bounding box center [1379, 35] width 153 height 17
click at [1380, 63] on link "Switch accounts" at bounding box center [1384, 67] width 145 height 26
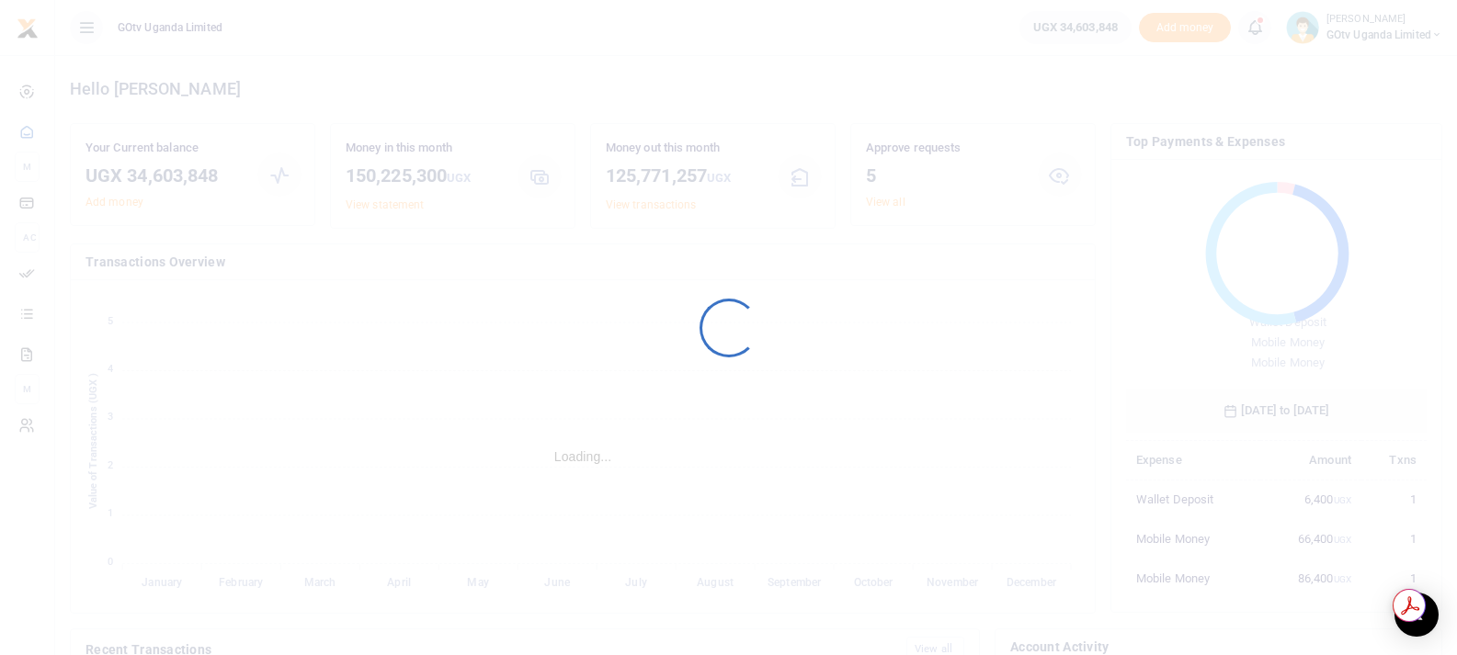
scroll to position [15, 15]
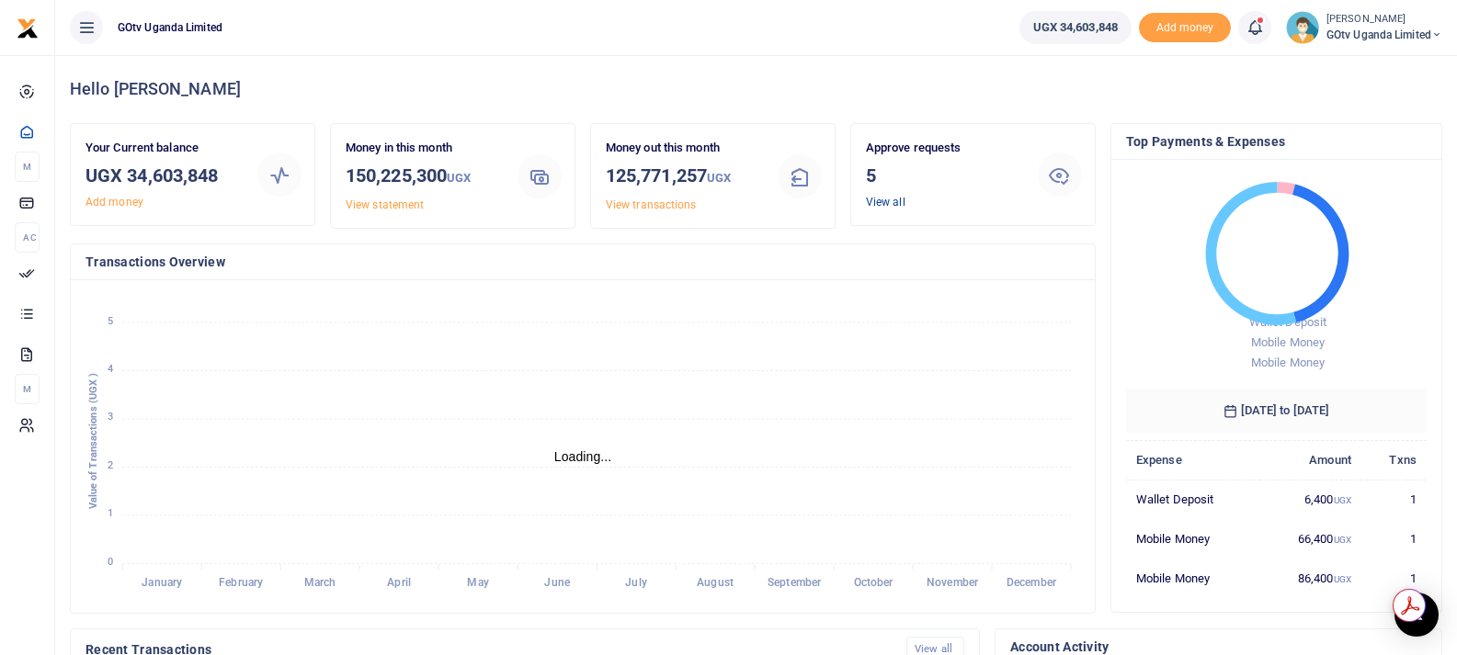
click at [882, 199] on link "View all" at bounding box center [886, 202] width 40 height 13
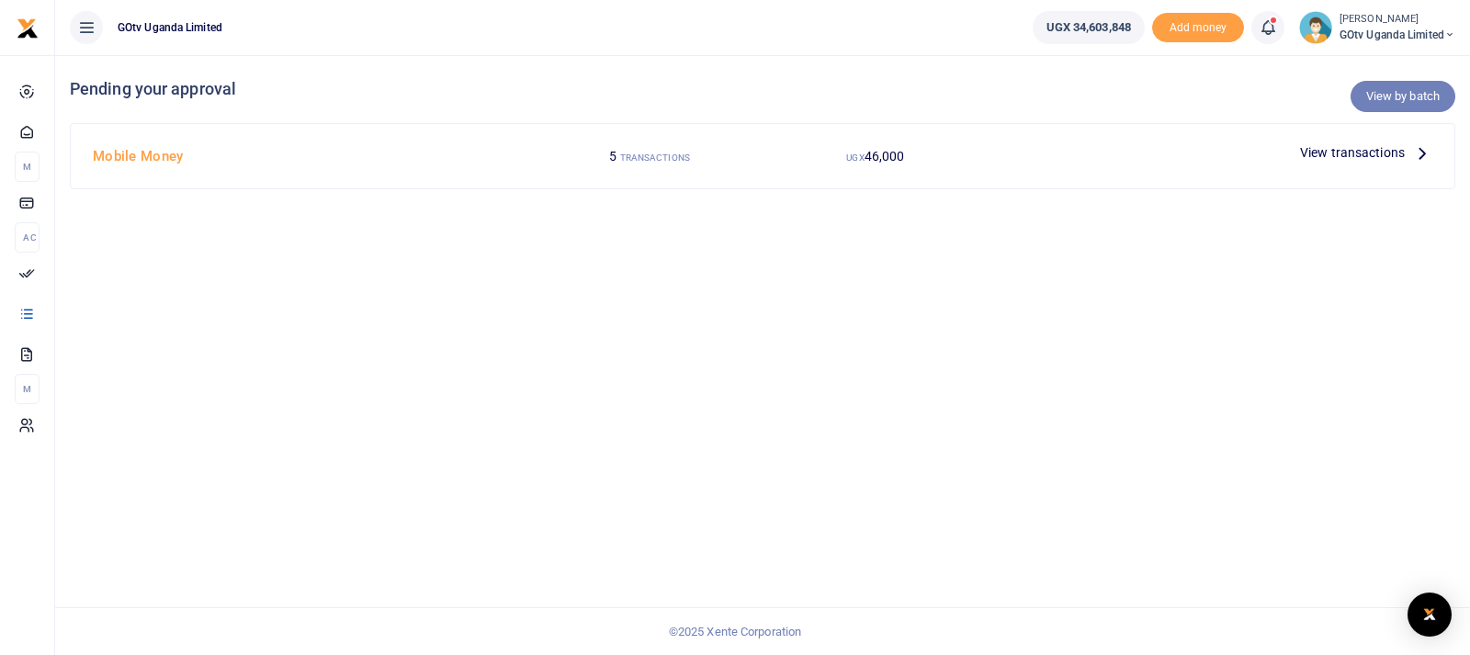
click at [1396, 98] on link "View by batch" at bounding box center [1403, 96] width 105 height 31
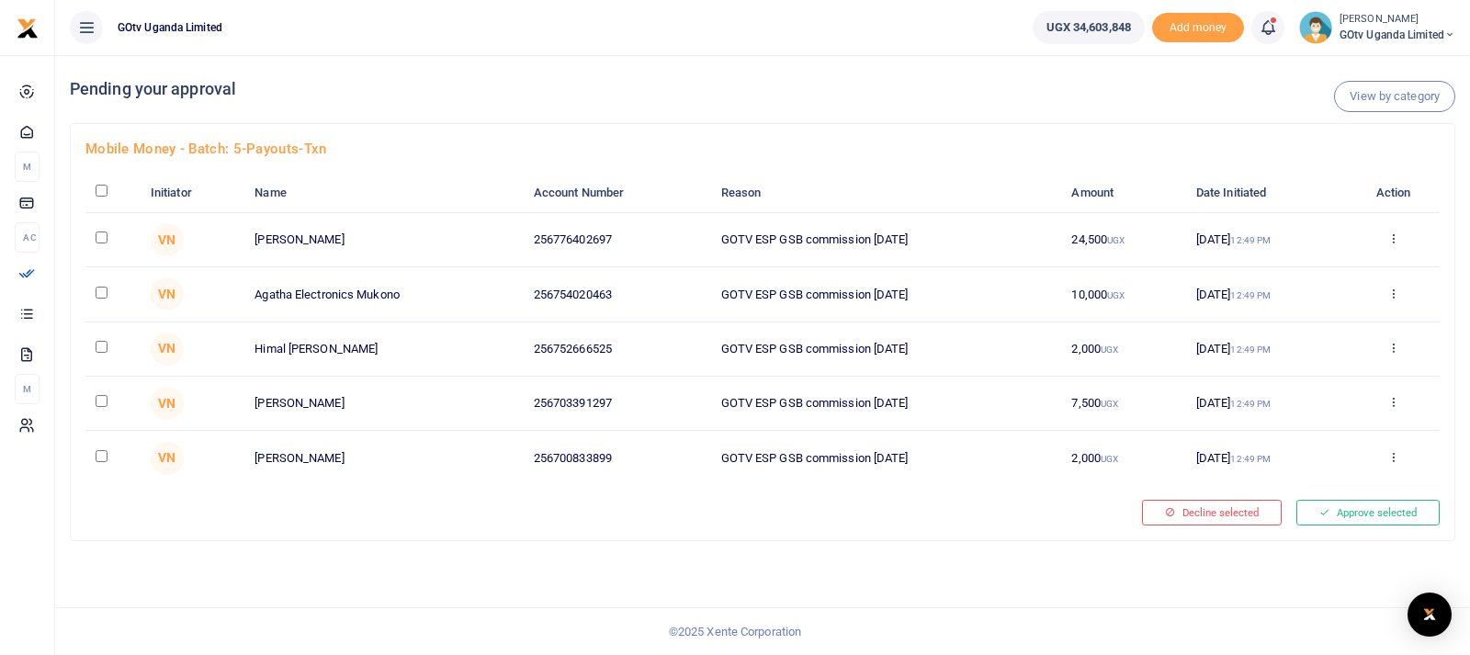
click at [95, 190] on th at bounding box center [112, 193] width 55 height 39
click at [102, 190] on input "checkbox" at bounding box center [102, 191] width 12 height 12
checkbox input "true"
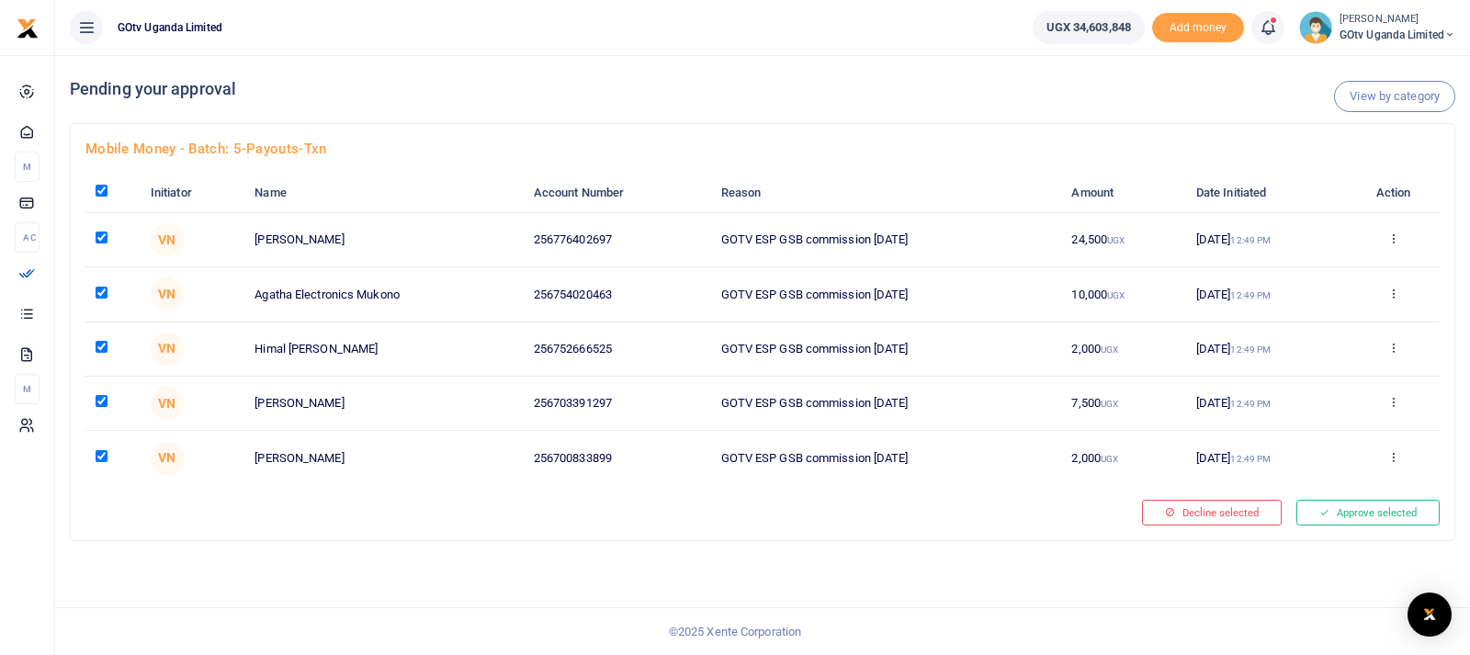
checkbox input "true"
click at [1380, 516] on button "Approve selected (5)" at bounding box center [1362, 513] width 156 height 26
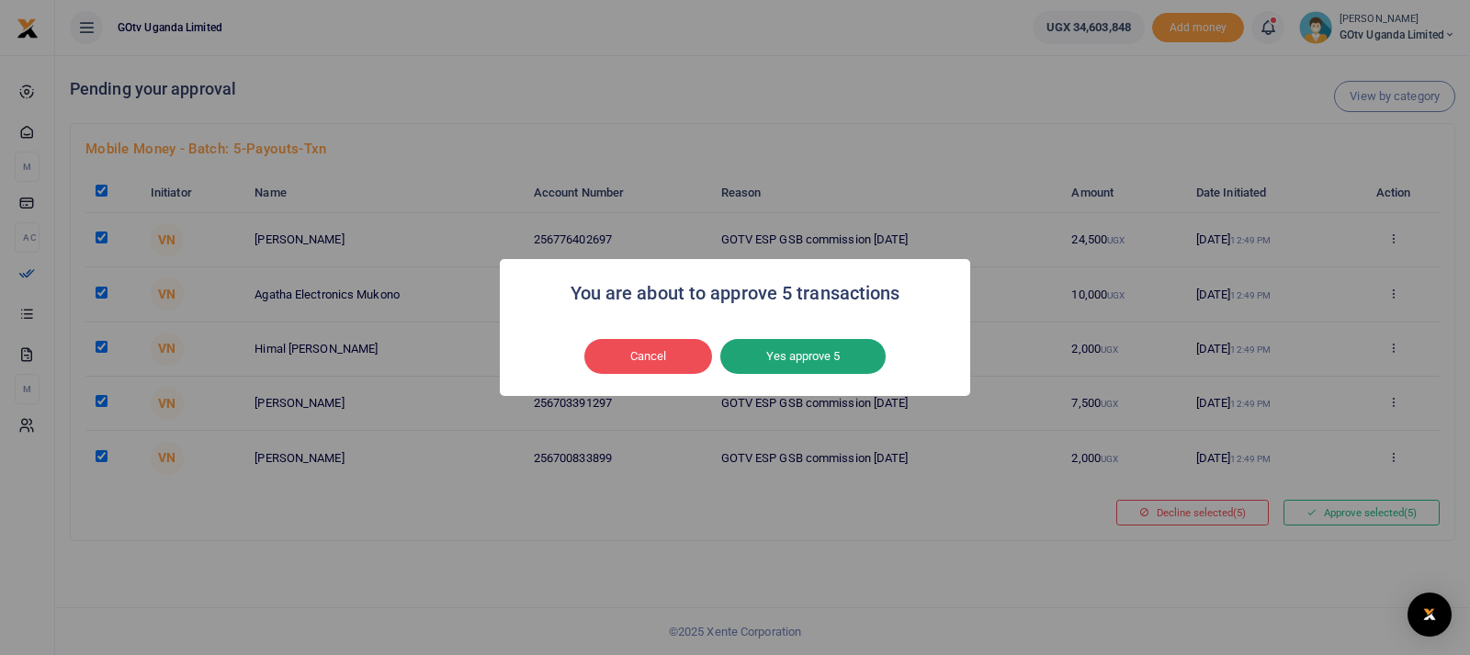
click at [804, 357] on button "Yes approve 5" at bounding box center [802, 356] width 165 height 35
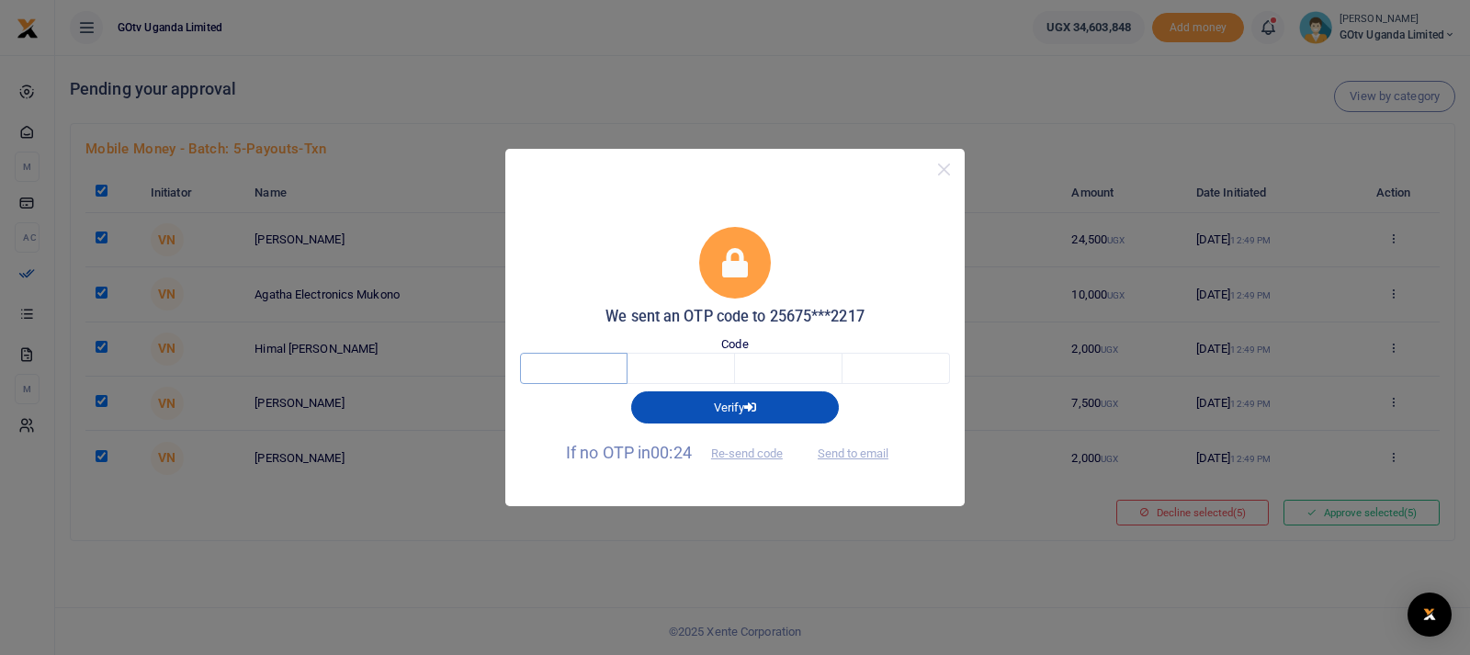
click at [589, 374] on input "text" at bounding box center [574, 368] width 108 height 31
type input "5"
type input "1"
type input "9"
type input "2"
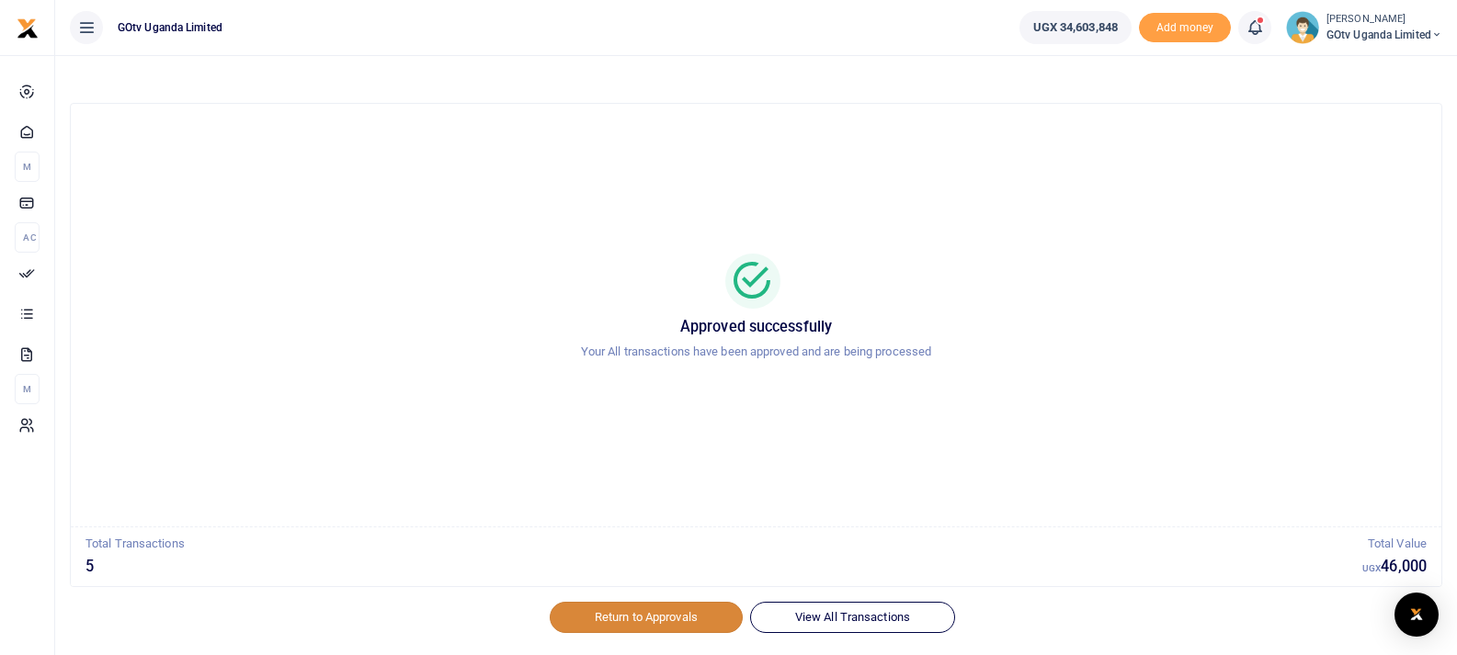
click at [642, 617] on link "Return to Approvals" at bounding box center [646, 617] width 193 height 31
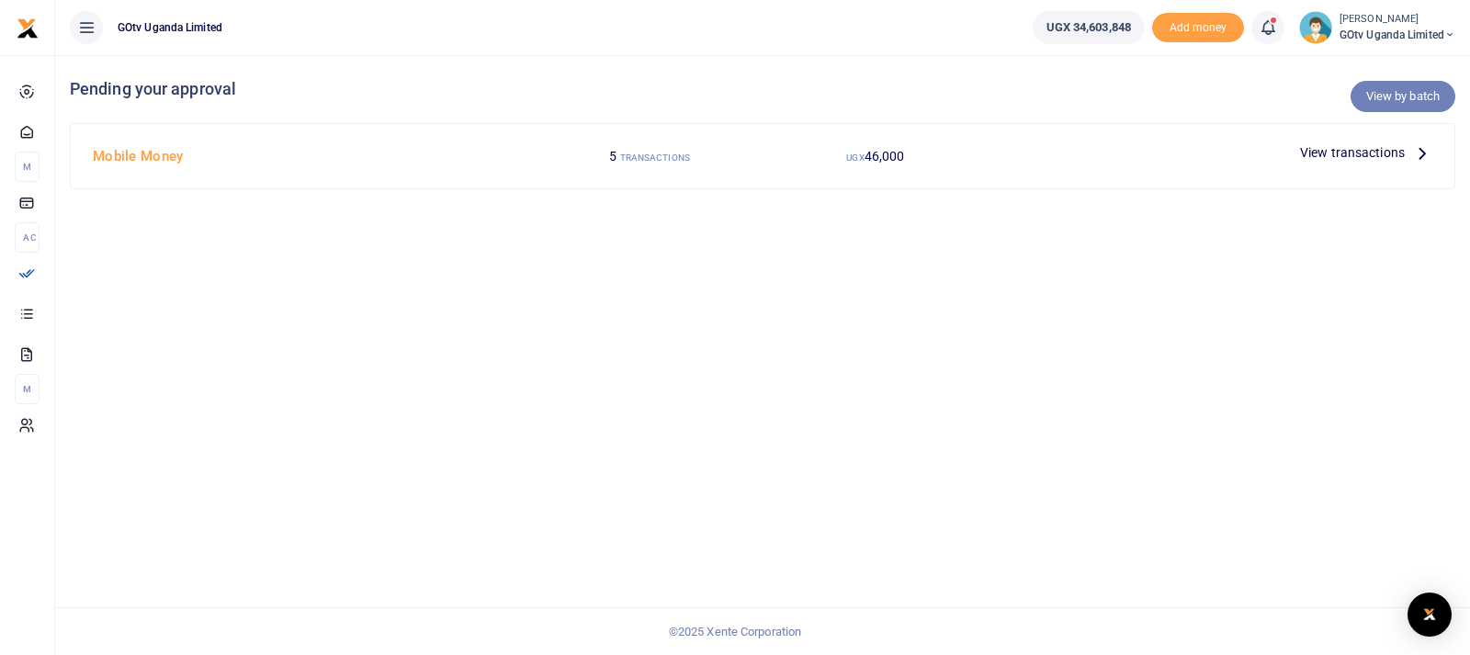
click at [1388, 95] on link "View by batch" at bounding box center [1403, 96] width 105 height 31
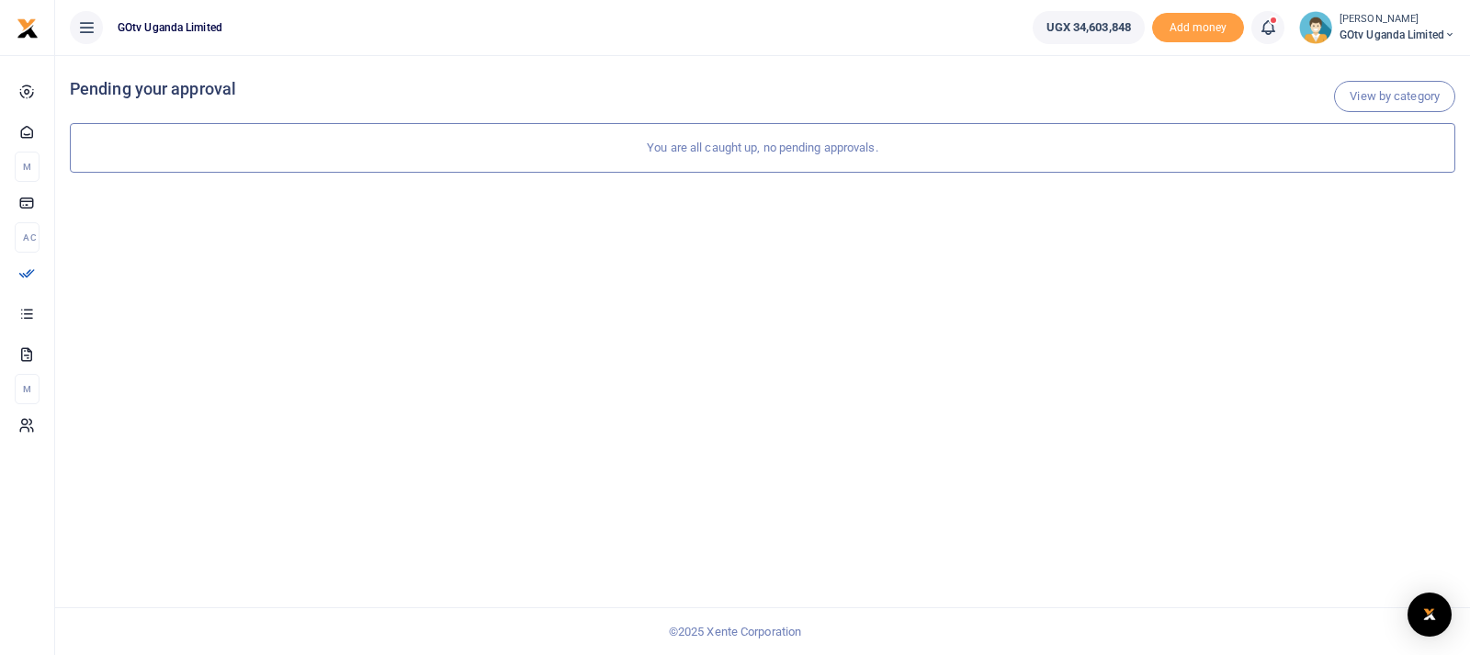
click at [1358, 31] on span "GOtv Uganda Limited" at bounding box center [1398, 35] width 116 height 17
click at [1265, 26] on icon at bounding box center [1268, 27] width 18 height 20
click at [1269, 344] on div "View by category Pending your approval You are all caught up, no pending approv…" at bounding box center [762, 355] width 1415 height 600
click at [1390, 28] on span "GOtv Uganda Limited" at bounding box center [1398, 35] width 116 height 17
click at [1359, 168] on link "Logout" at bounding box center [1386, 168] width 145 height 26
